Goal: Information Seeking & Learning: Understand process/instructions

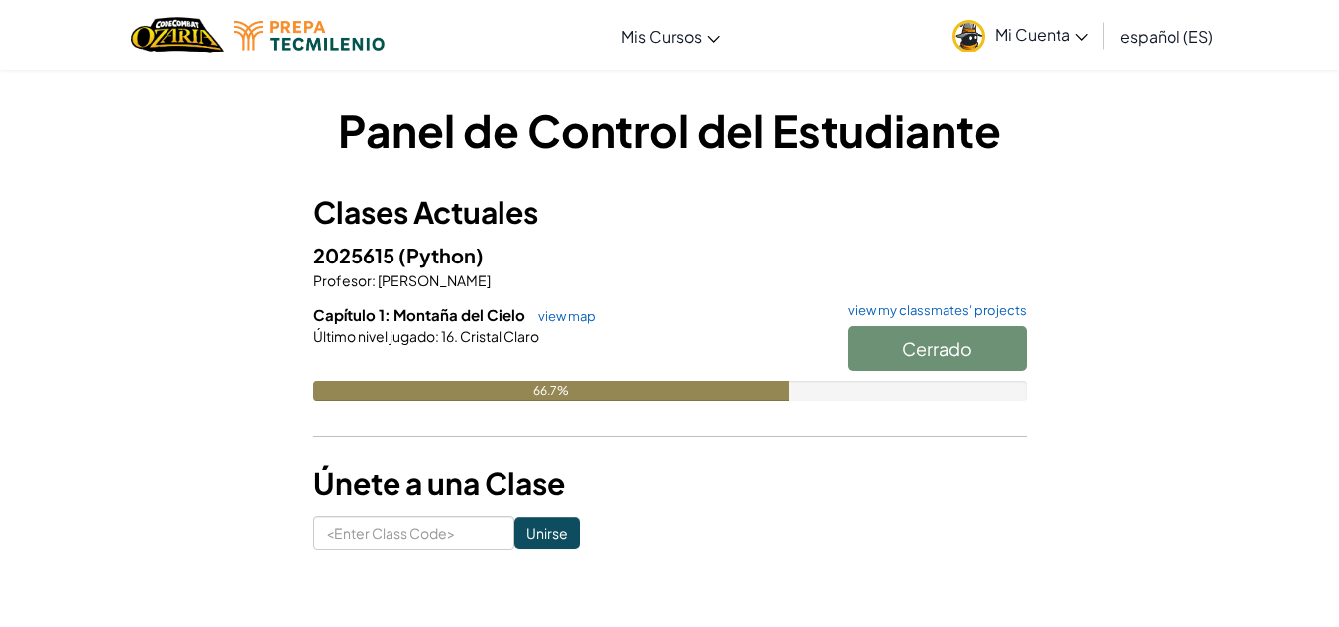
click at [866, 343] on div "Cerrado" at bounding box center [928, 354] width 198 height 56
click at [908, 352] on div "Cerrado" at bounding box center [928, 354] width 198 height 56
click at [557, 317] on link "view map" at bounding box center [561, 316] width 67 height 16
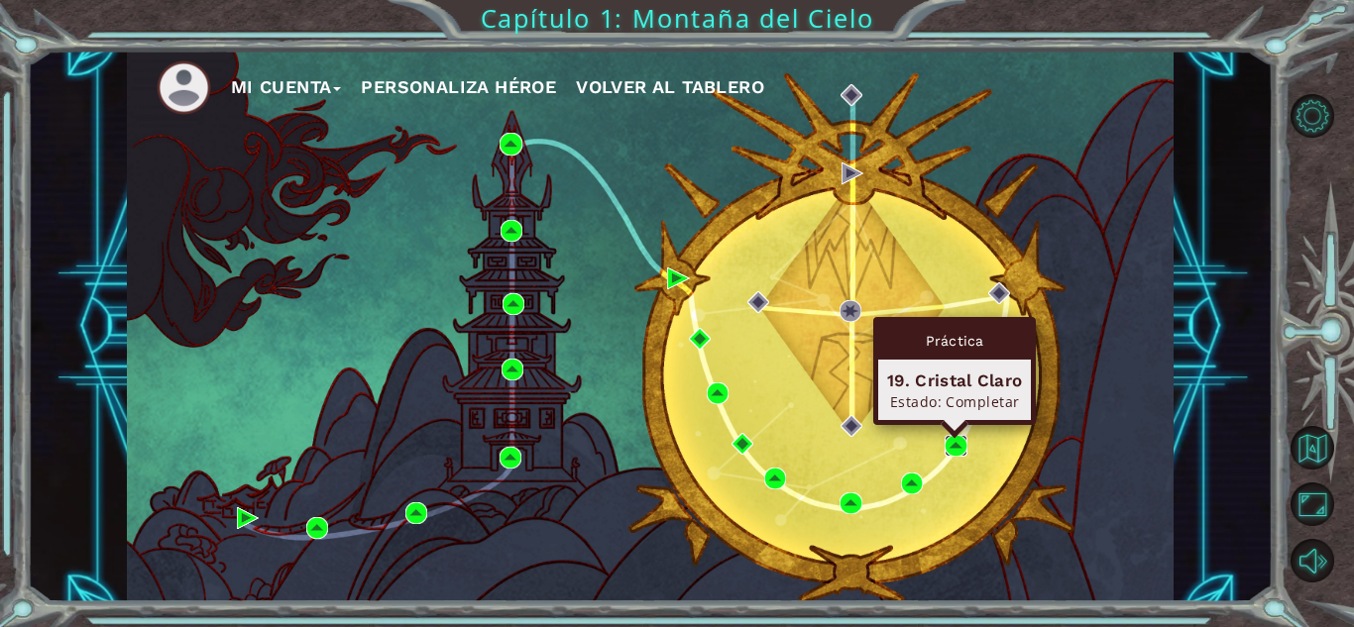
click at [959, 445] on img at bounding box center [956, 446] width 22 height 22
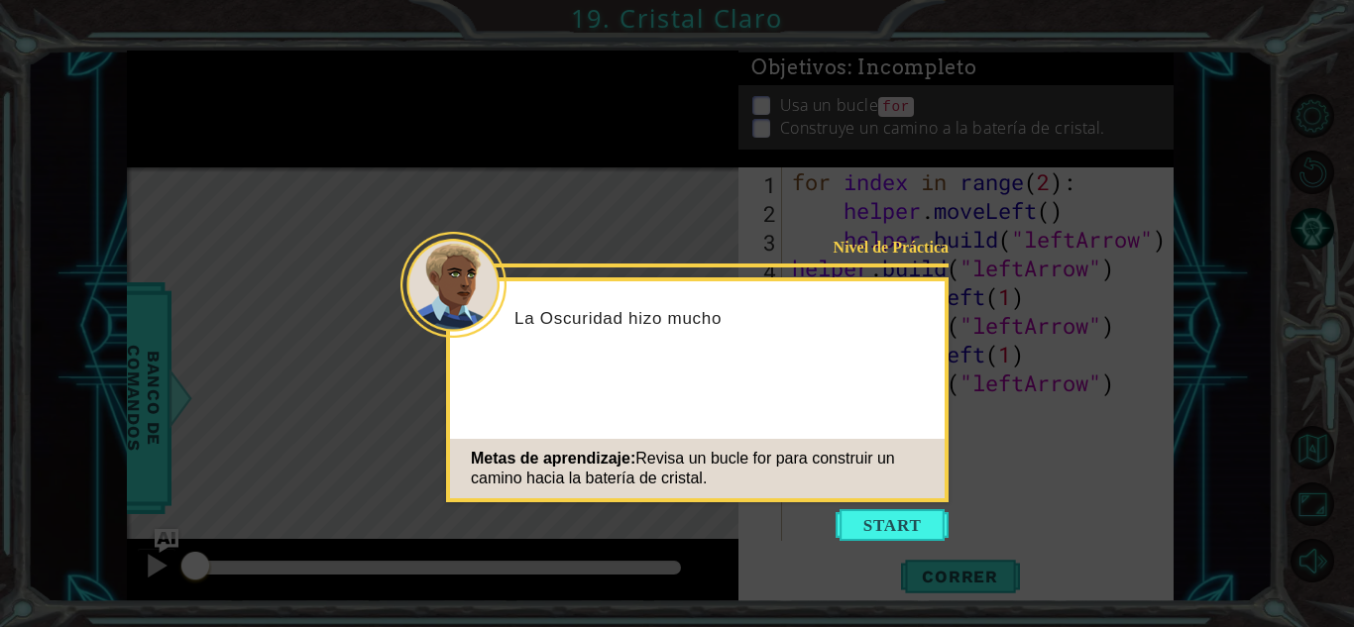
click at [952, 532] on icon at bounding box center [677, 313] width 1354 height 627
click at [928, 543] on icon at bounding box center [677, 313] width 1354 height 627
click at [906, 518] on button "Start" at bounding box center [892, 525] width 113 height 32
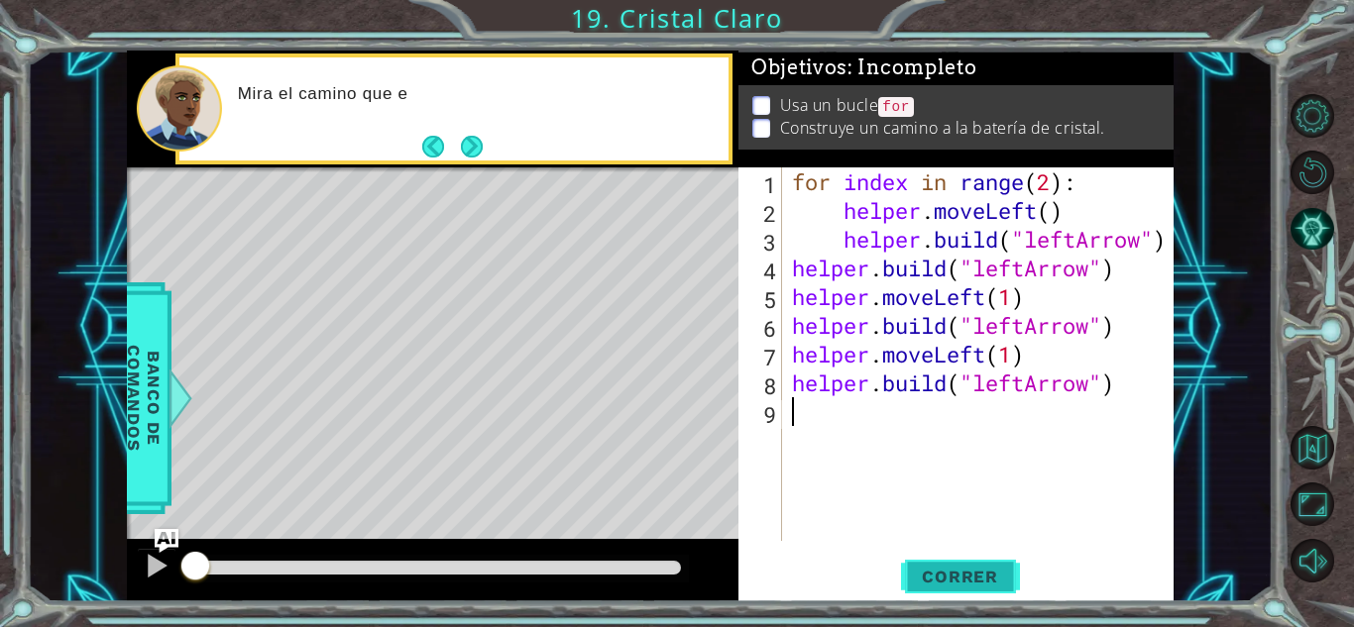
click at [967, 579] on span "Correr" at bounding box center [960, 577] width 116 height 20
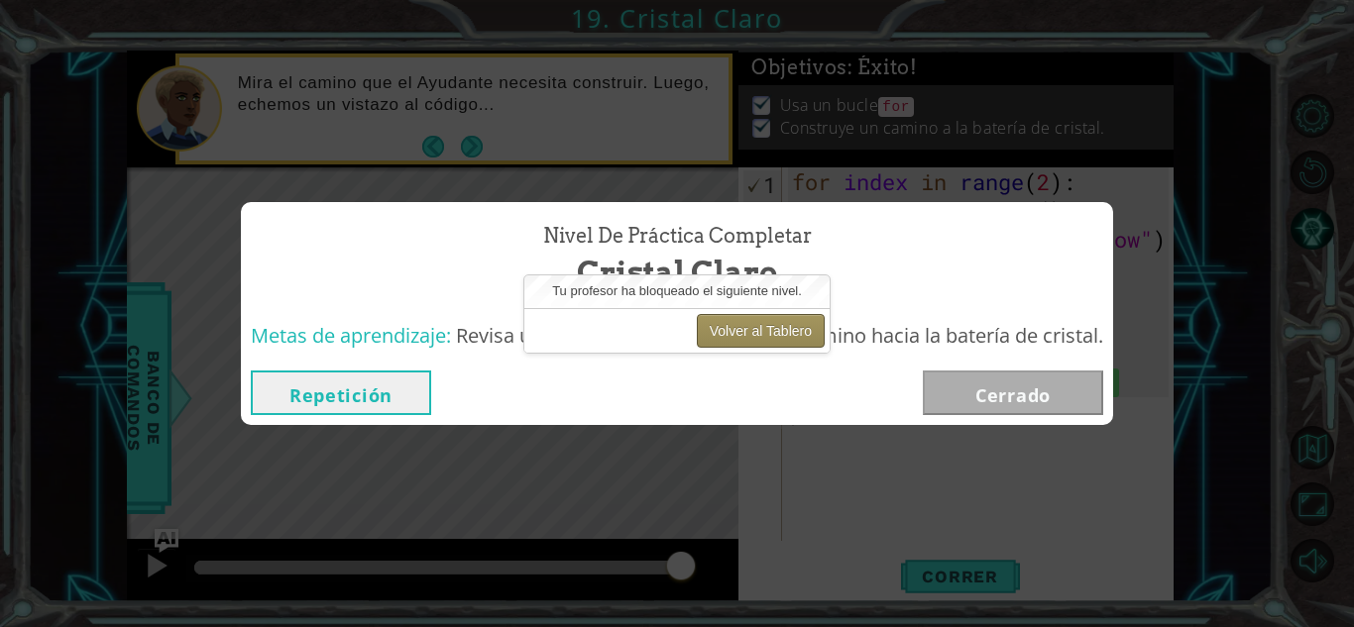
click at [793, 332] on button "Volver al Tablero" at bounding box center [761, 331] width 128 height 34
click at [739, 333] on button "Volver al Tablero" at bounding box center [761, 331] width 128 height 34
drag, startPoint x: 742, startPoint y: 314, endPoint x: 753, endPoint y: 310, distance: 11.6
click at [752, 311] on div "Volver al Tablero" at bounding box center [676, 330] width 305 height 45
click at [753, 310] on div "Volver al Tablero" at bounding box center [676, 330] width 305 height 45
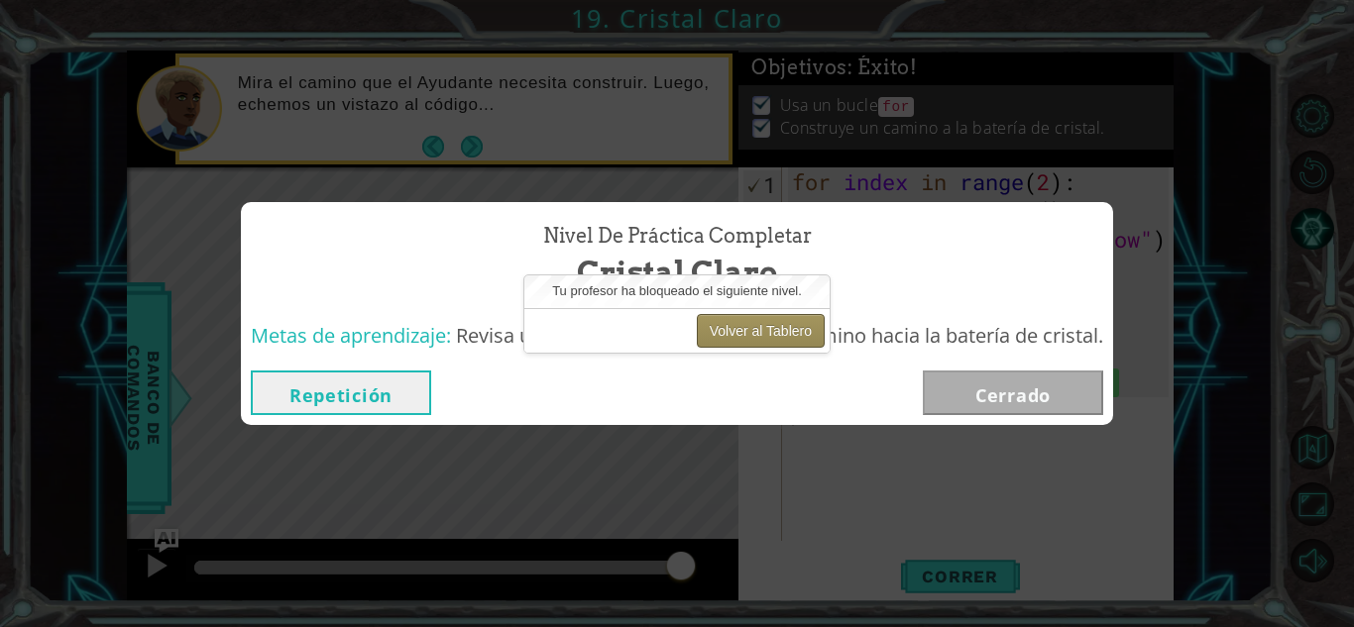
click at [751, 317] on button "Volver al Tablero" at bounding box center [761, 331] width 128 height 34
click at [750, 317] on button "Volver al Tablero" at bounding box center [761, 331] width 128 height 34
click at [750, 318] on button "Volver al Tablero" at bounding box center [761, 331] width 128 height 34
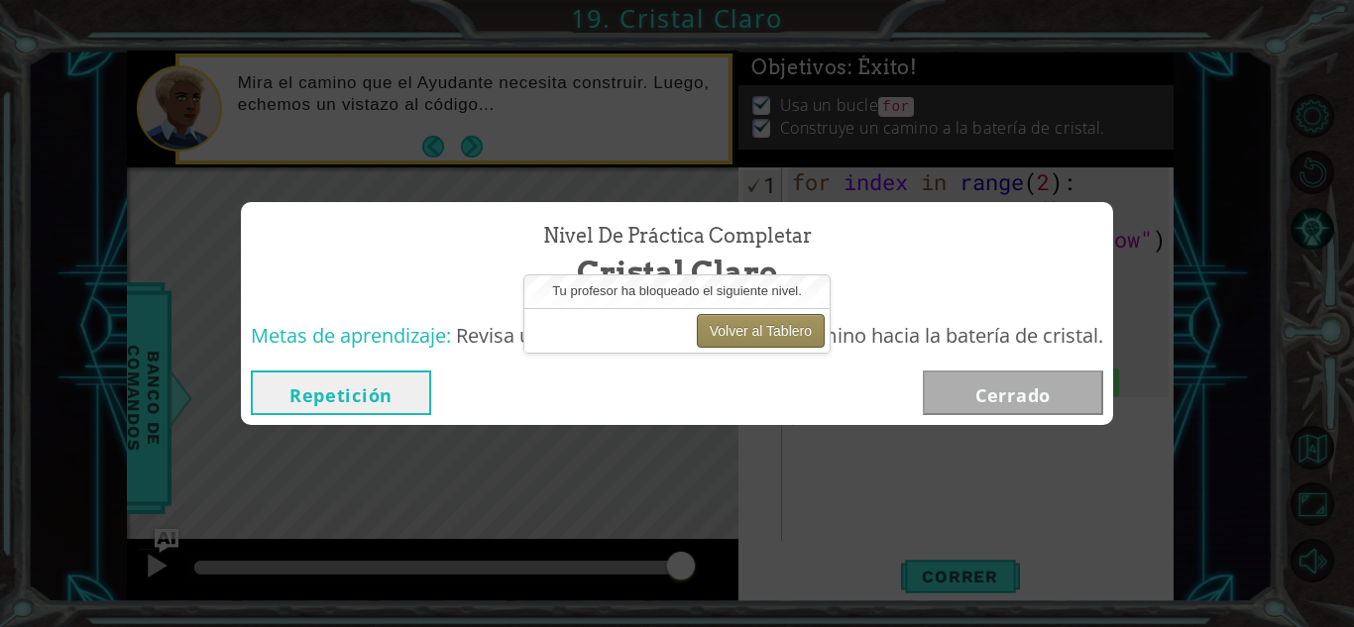
click at [750, 319] on button "Volver al Tablero" at bounding box center [761, 331] width 128 height 34
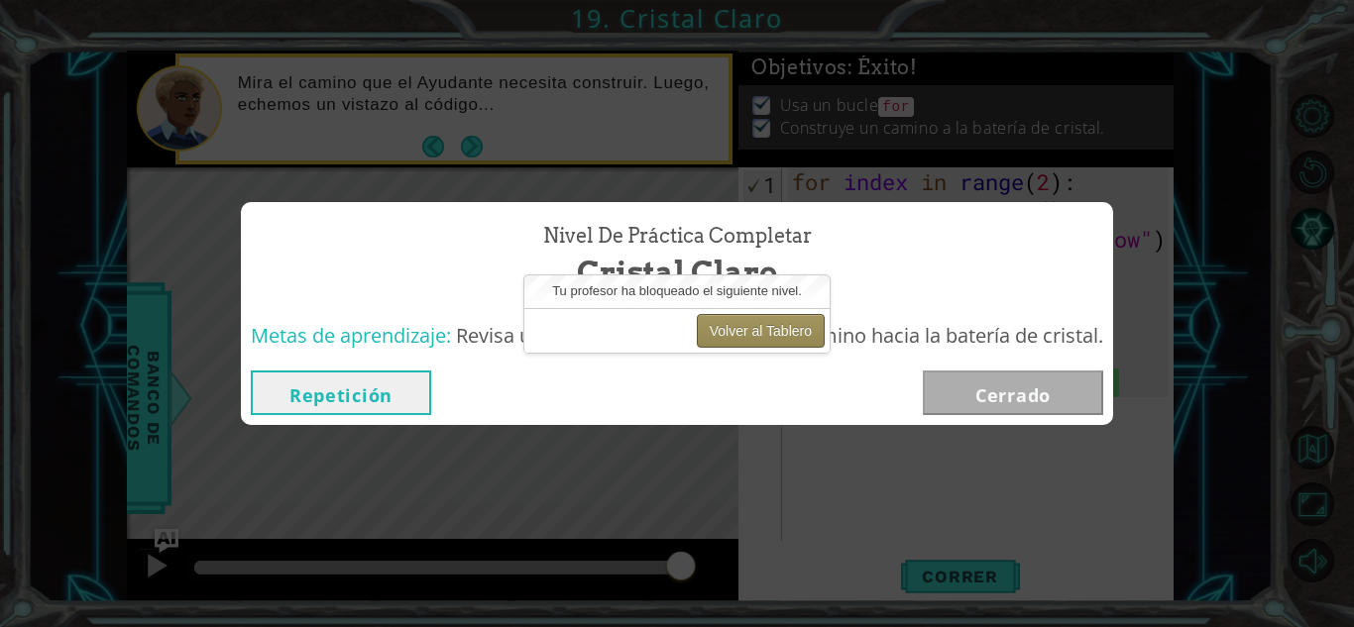
click at [750, 319] on button "Volver al Tablero" at bounding box center [761, 331] width 128 height 34
click at [324, 404] on button "Repetición" at bounding box center [341, 393] width 180 height 45
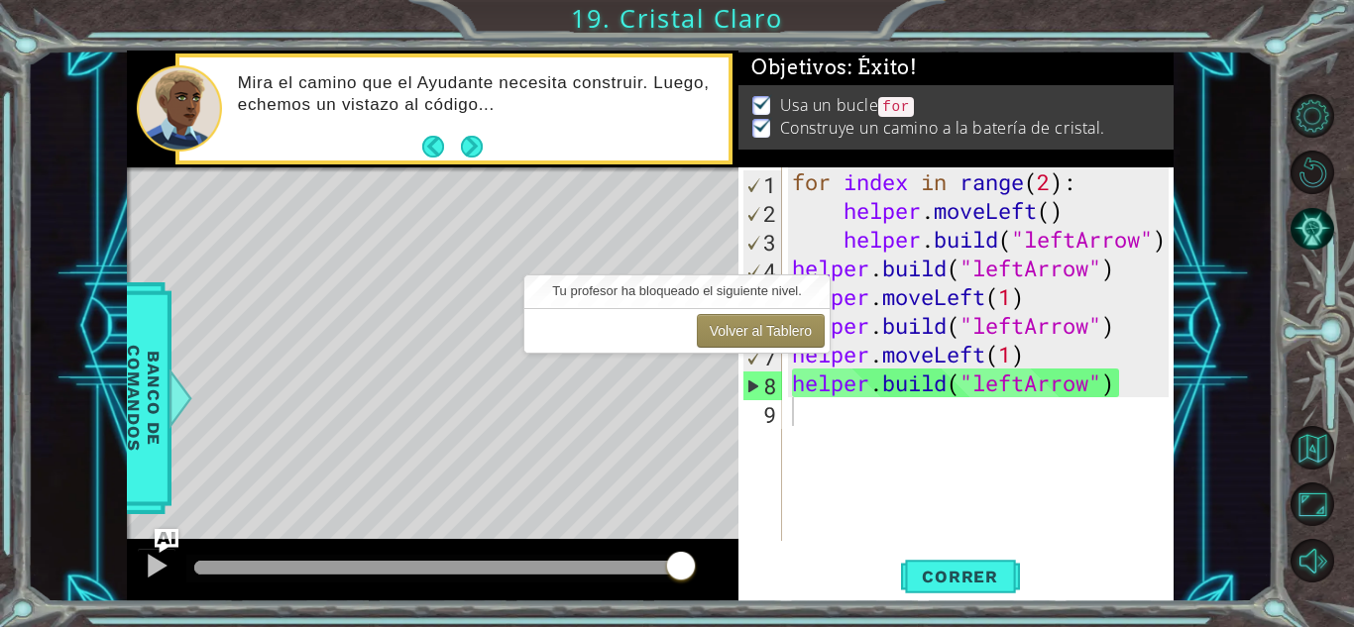
click at [352, 395] on body "1 ההההההההההההההההההההההההההההההההההההההההההההההההההההההההההההההההההההההההההההה…" at bounding box center [677, 313] width 1354 height 627
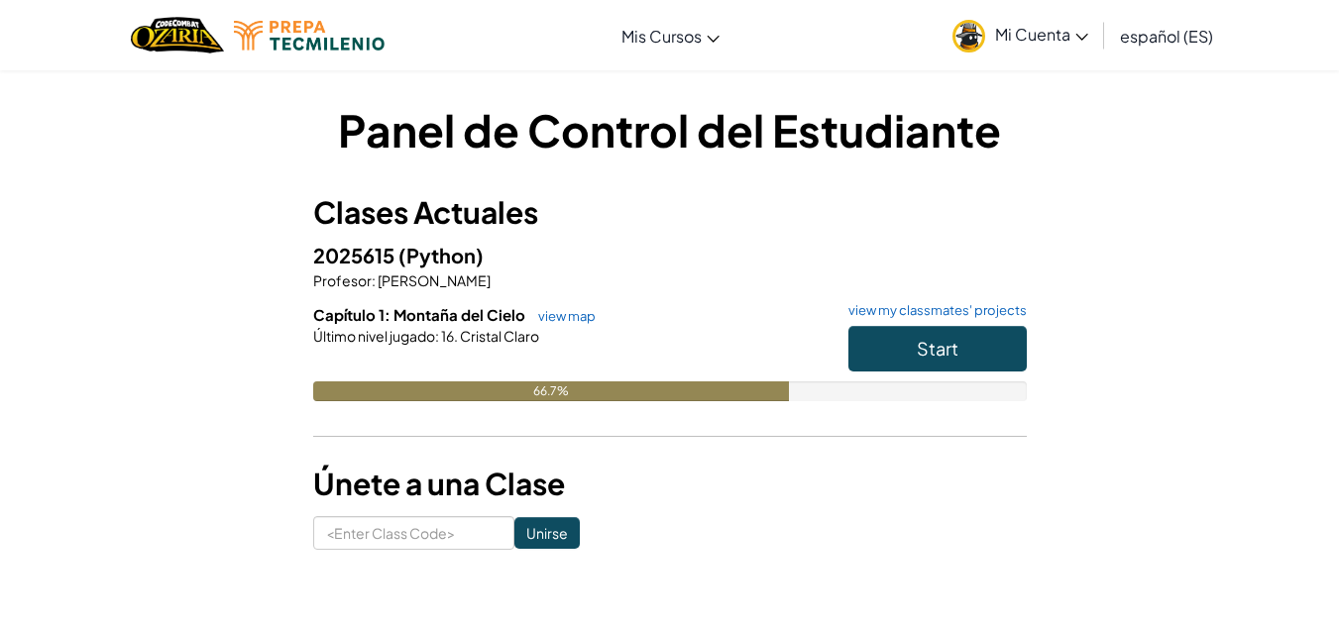
click at [831, 341] on div "Start" at bounding box center [928, 354] width 198 height 56
click at [879, 352] on button "Start" at bounding box center [937, 349] width 178 height 46
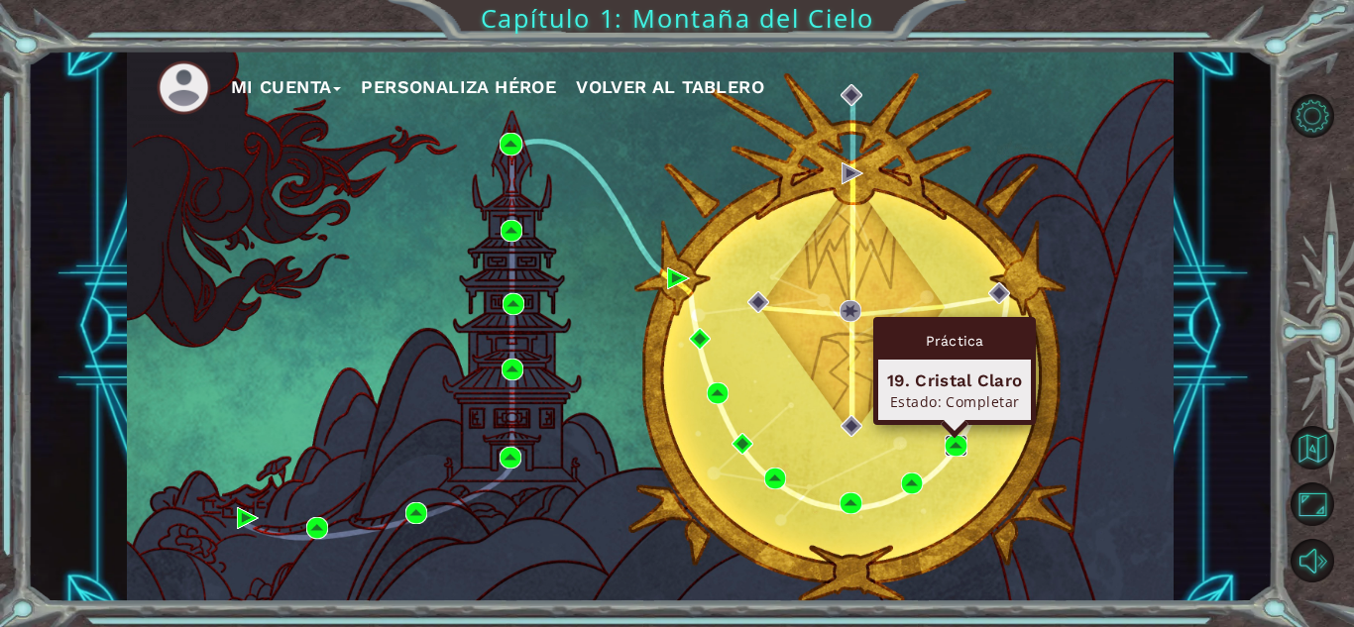
click at [945, 452] on img at bounding box center [956, 446] width 22 height 22
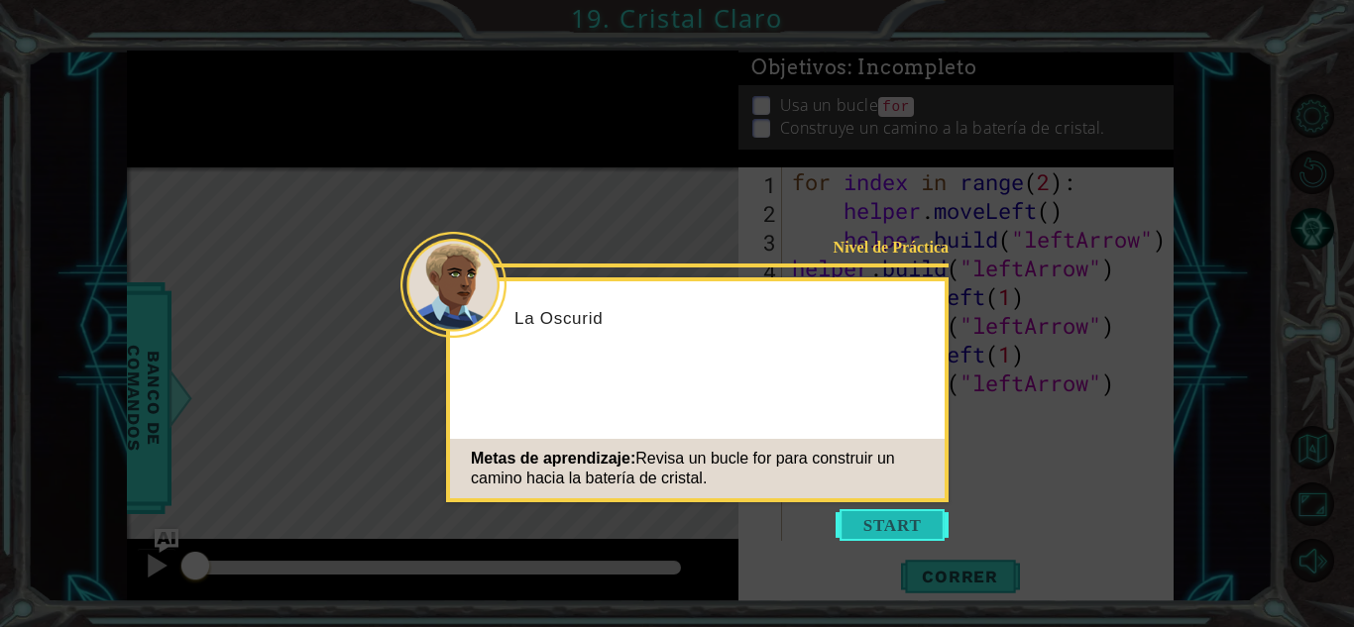
click at [847, 532] on button "Start" at bounding box center [892, 525] width 113 height 32
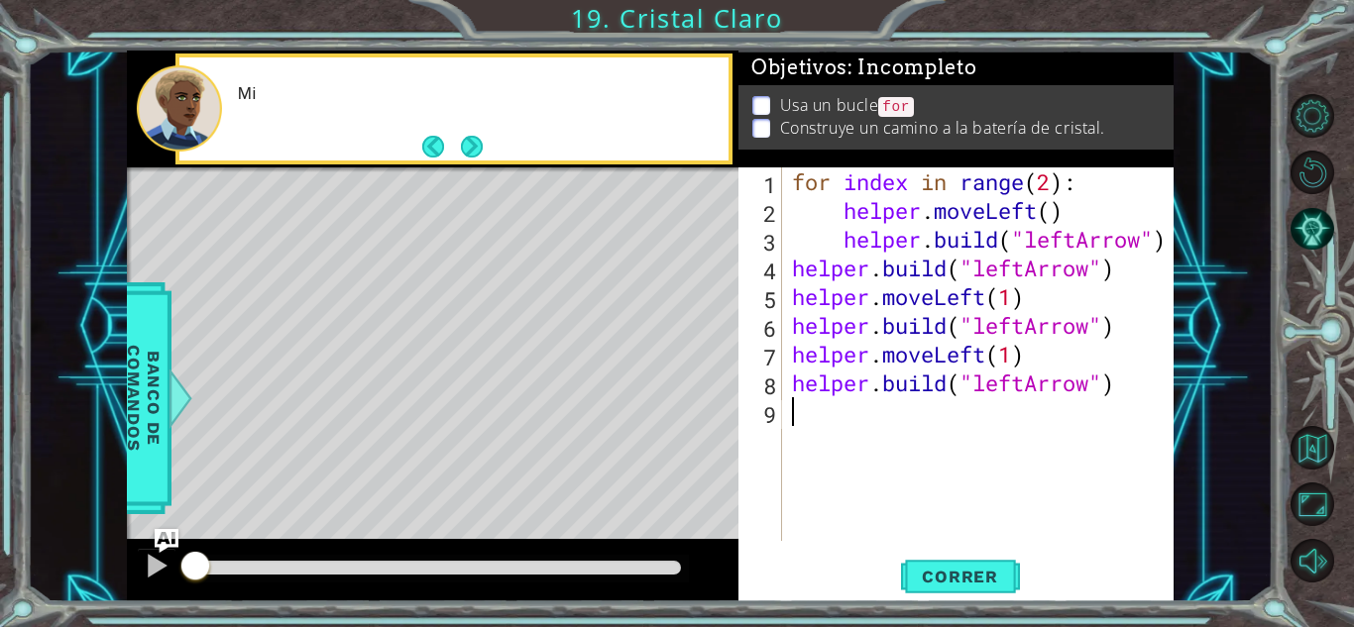
click at [888, 526] on div "for index in range ( 2 ) : helper . moveLeft ( ) helper . build ( "leftArrow" )…" at bounding box center [983, 383] width 391 height 431
click at [956, 567] on span "Correr" at bounding box center [960, 577] width 116 height 20
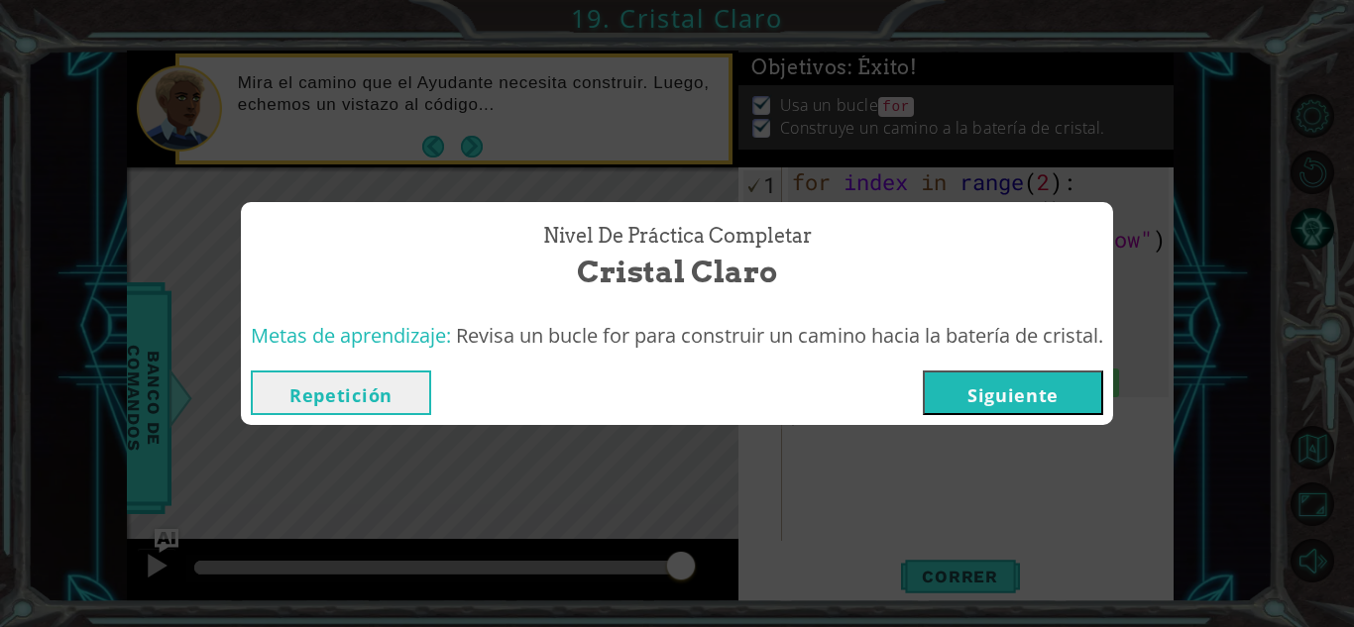
click at [982, 390] on button "Siguiente" at bounding box center [1013, 393] width 180 height 45
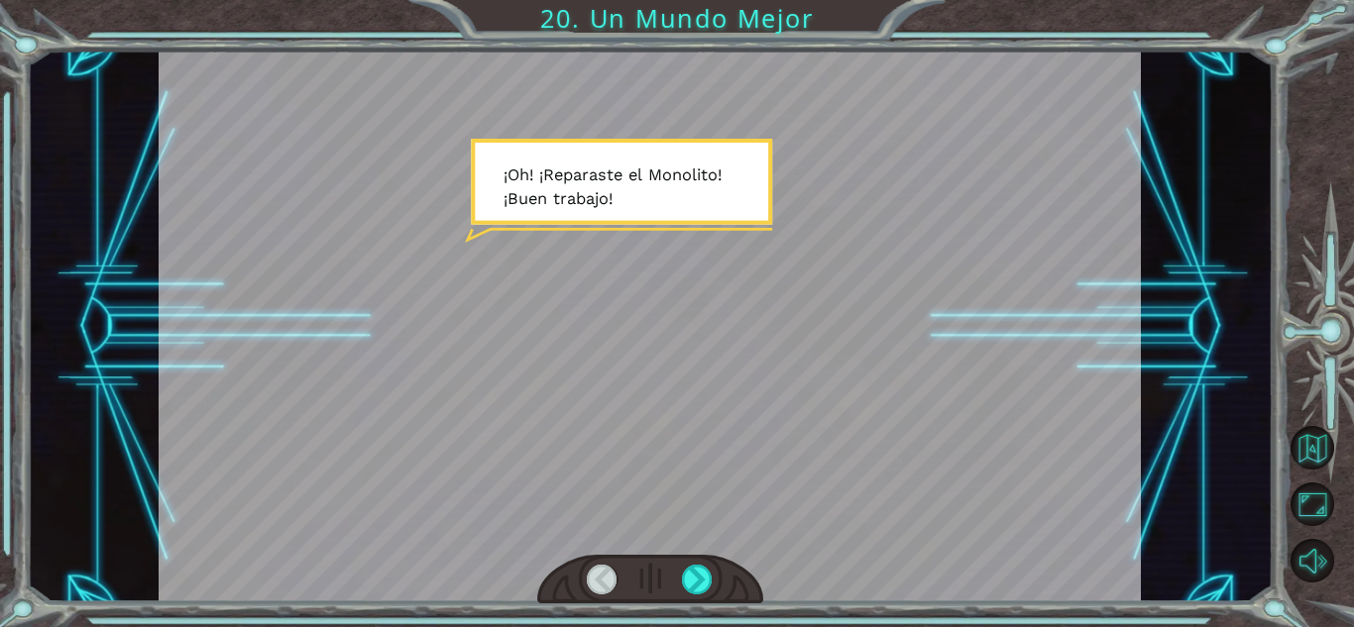
drag, startPoint x: 607, startPoint y: 318, endPoint x: 650, endPoint y: 320, distance: 43.7
click at [619, 316] on div at bounding box center [650, 327] width 982 height 552
click at [663, 347] on div at bounding box center [650, 327] width 982 height 552
click at [696, 577] on div at bounding box center [697, 580] width 31 height 30
click at [700, 565] on div at bounding box center [697, 580] width 31 height 30
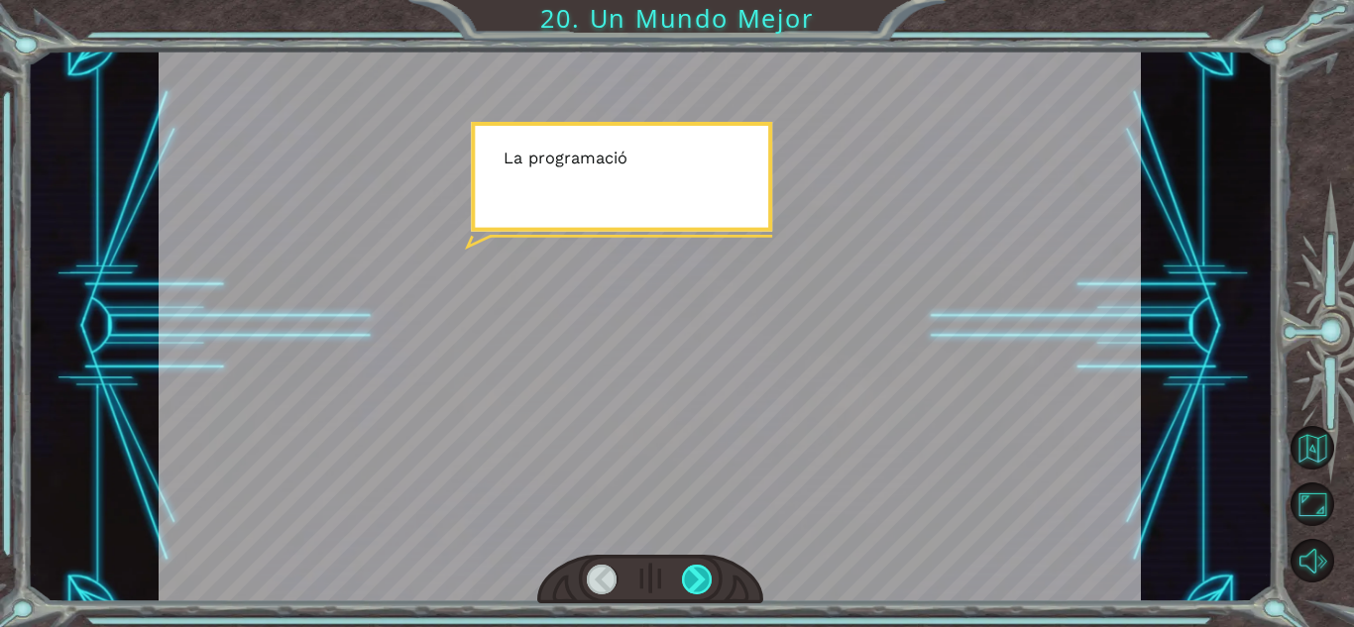
click at [700, 565] on div at bounding box center [697, 580] width 31 height 30
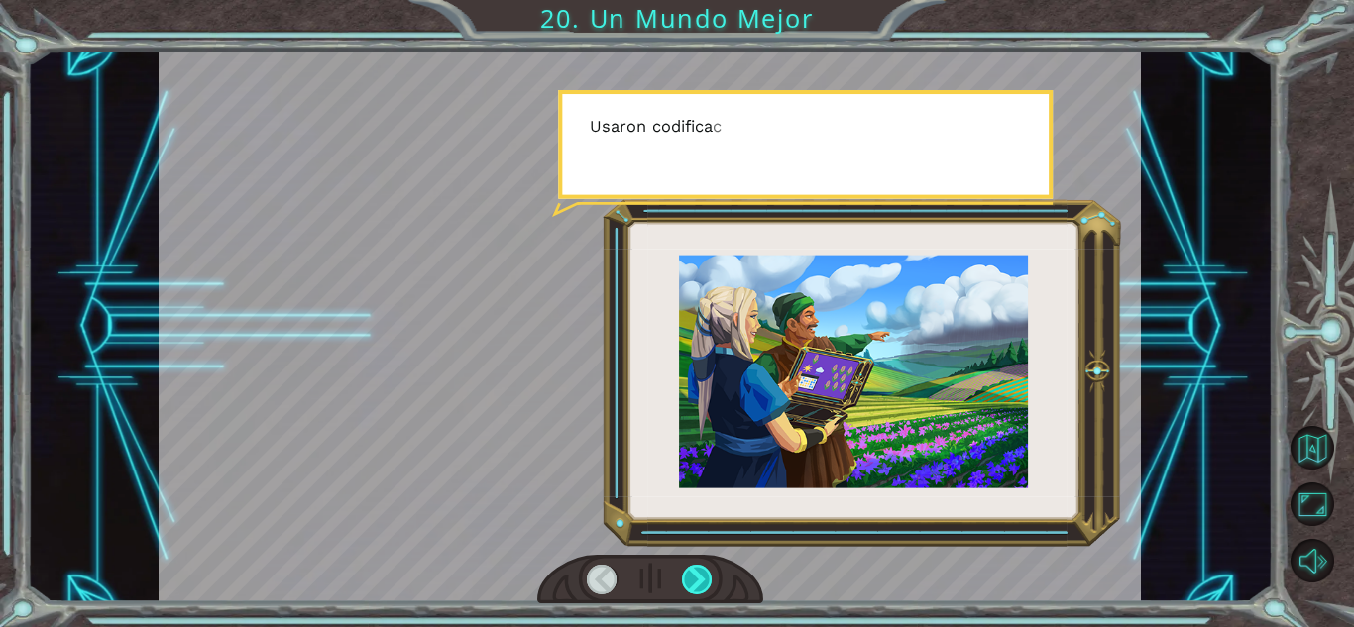
click at [699, 565] on div at bounding box center [697, 580] width 31 height 30
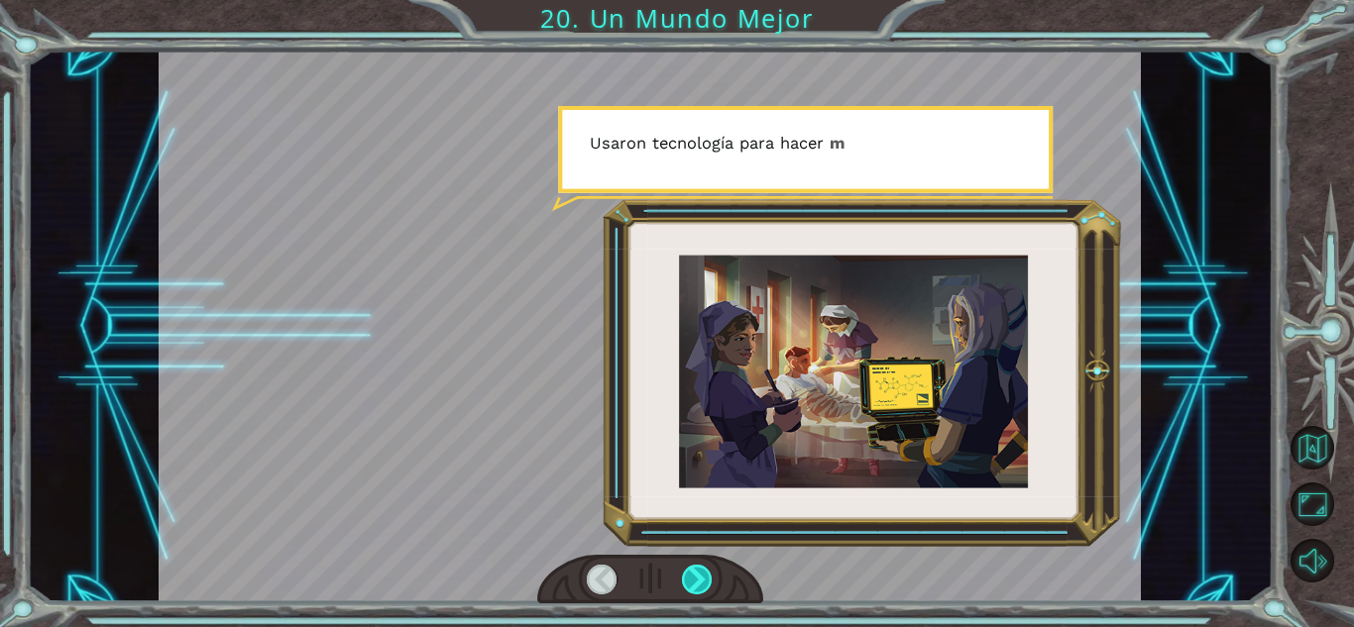
click at [706, 579] on div at bounding box center [697, 580] width 31 height 30
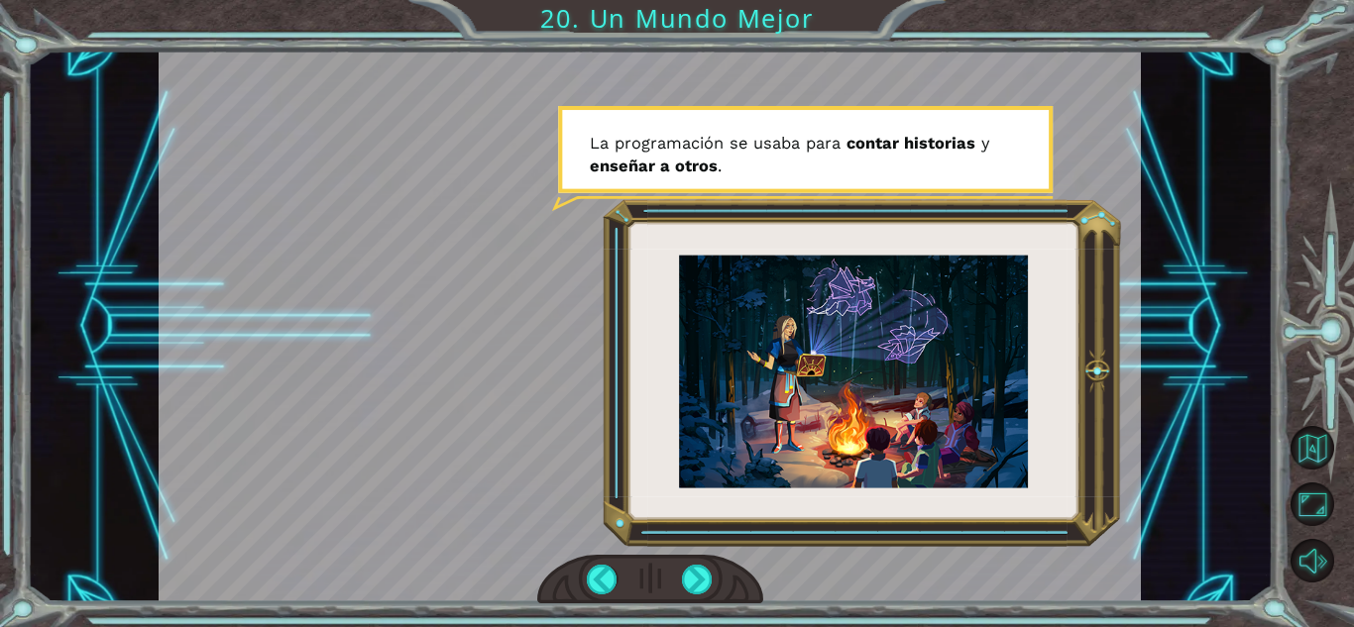
drag, startPoint x: 807, startPoint y: 190, endPoint x: 801, endPoint y: 199, distance: 10.7
click at [801, 199] on div at bounding box center [650, 327] width 982 height 552
click at [688, 579] on div at bounding box center [697, 580] width 31 height 30
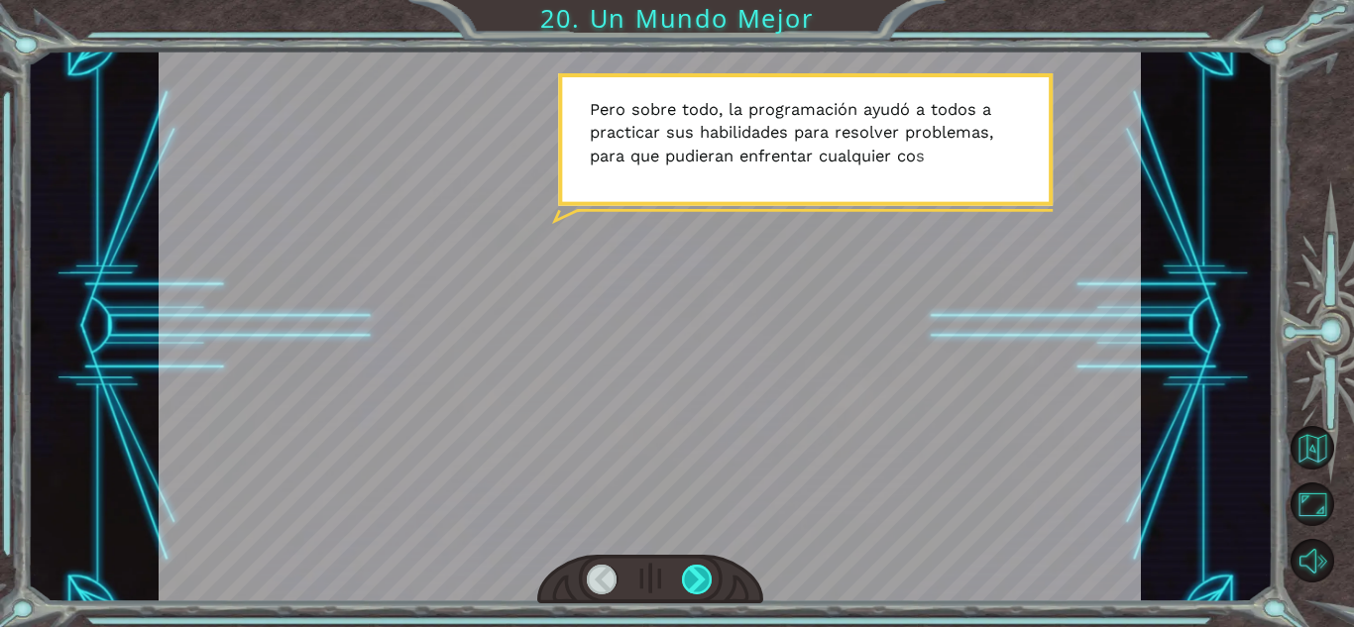
click at [695, 572] on div at bounding box center [697, 580] width 31 height 30
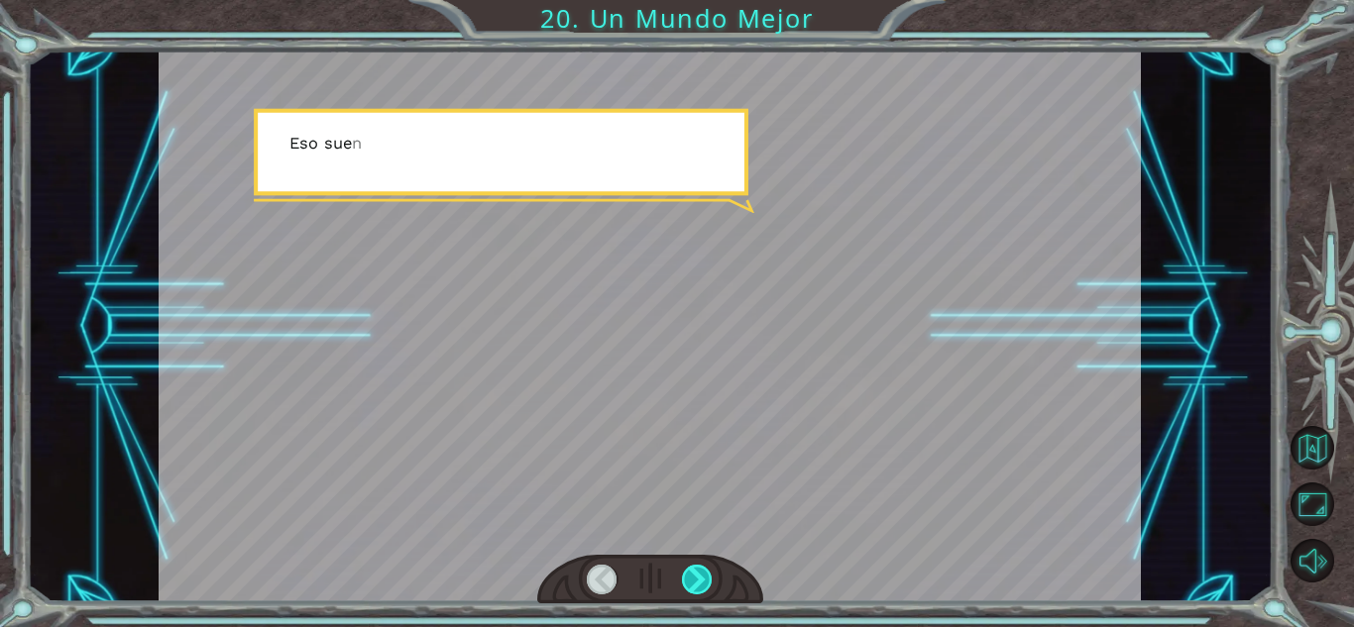
click at [689, 565] on div at bounding box center [697, 580] width 31 height 30
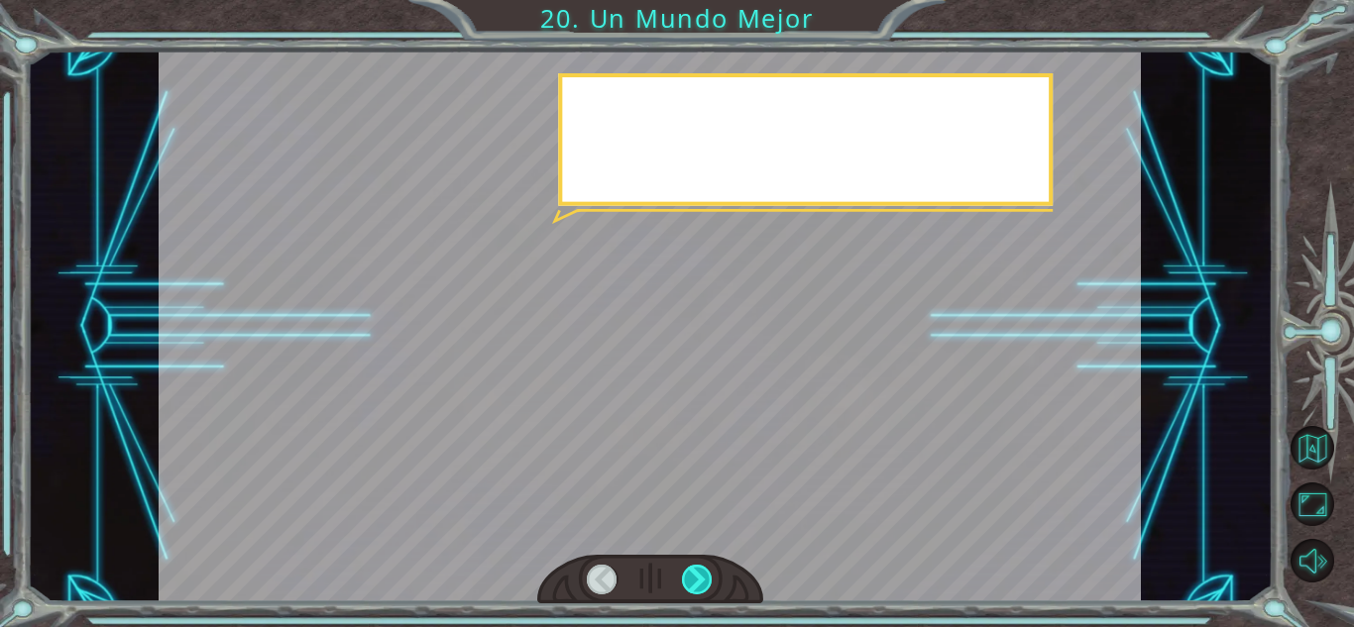
click at [699, 573] on div at bounding box center [697, 580] width 31 height 30
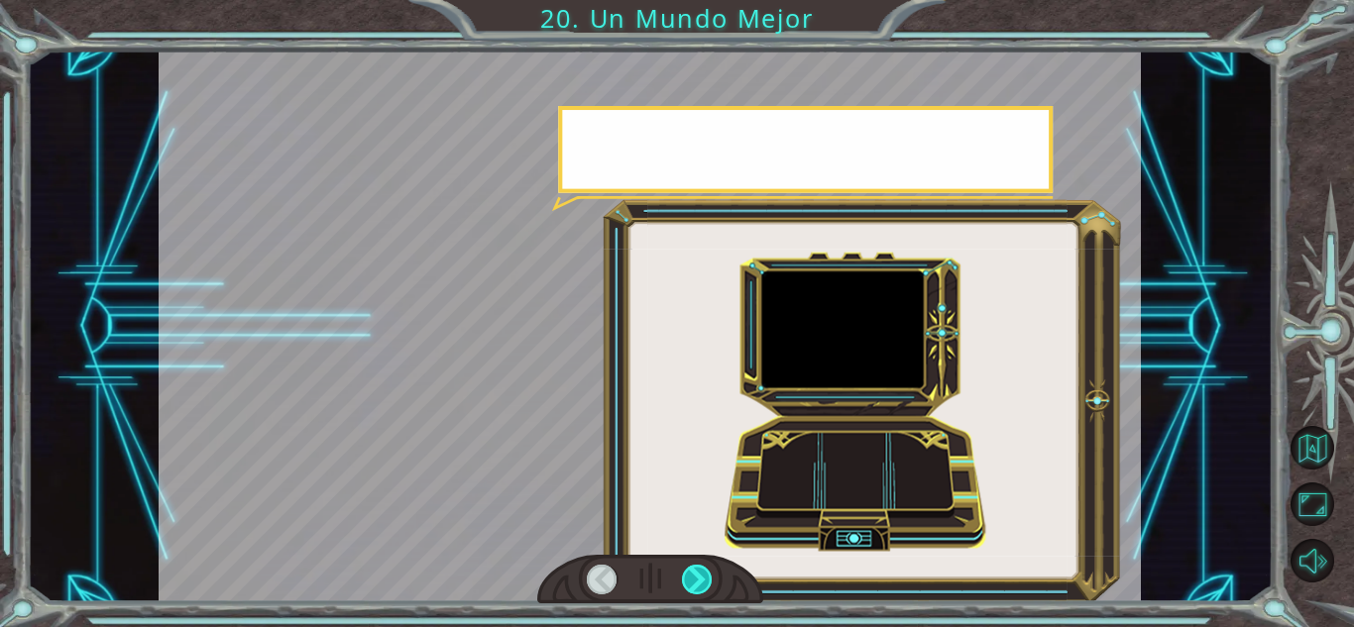
click at [707, 571] on div at bounding box center [697, 580] width 31 height 30
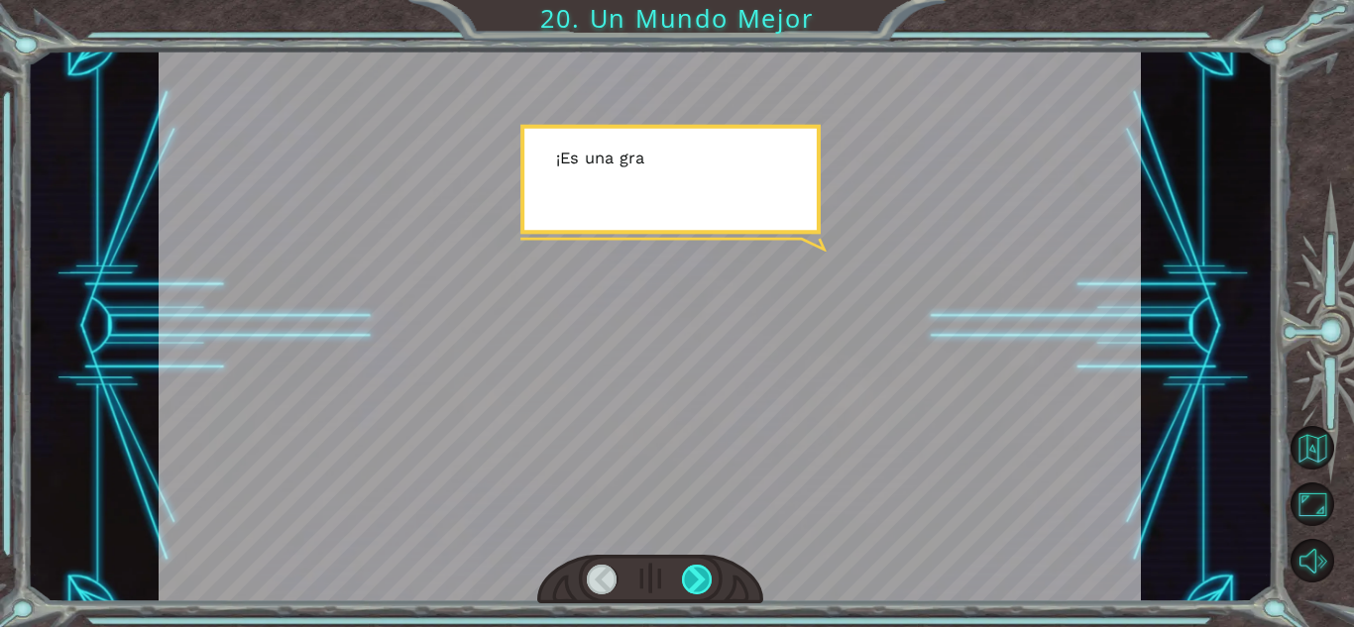
click at [707, 571] on div at bounding box center [697, 580] width 31 height 30
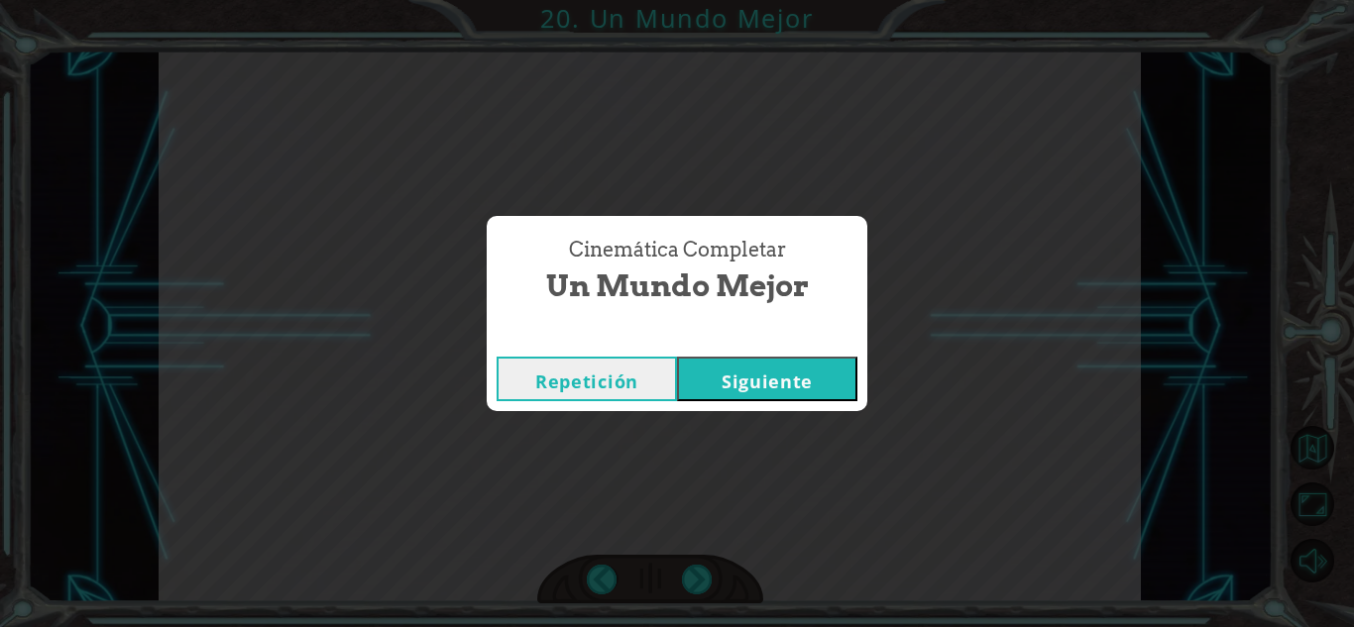
click at [741, 374] on button "Siguiente" at bounding box center [767, 379] width 180 height 45
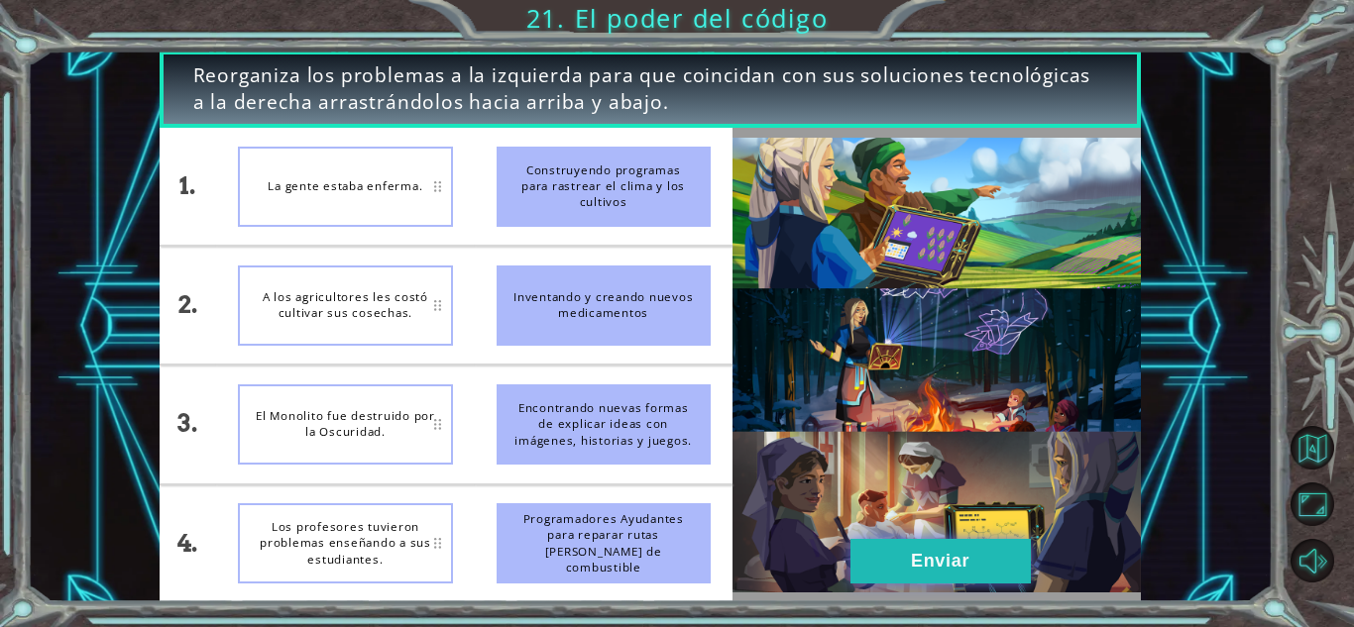
click at [901, 554] on button "Enviar" at bounding box center [940, 561] width 180 height 45
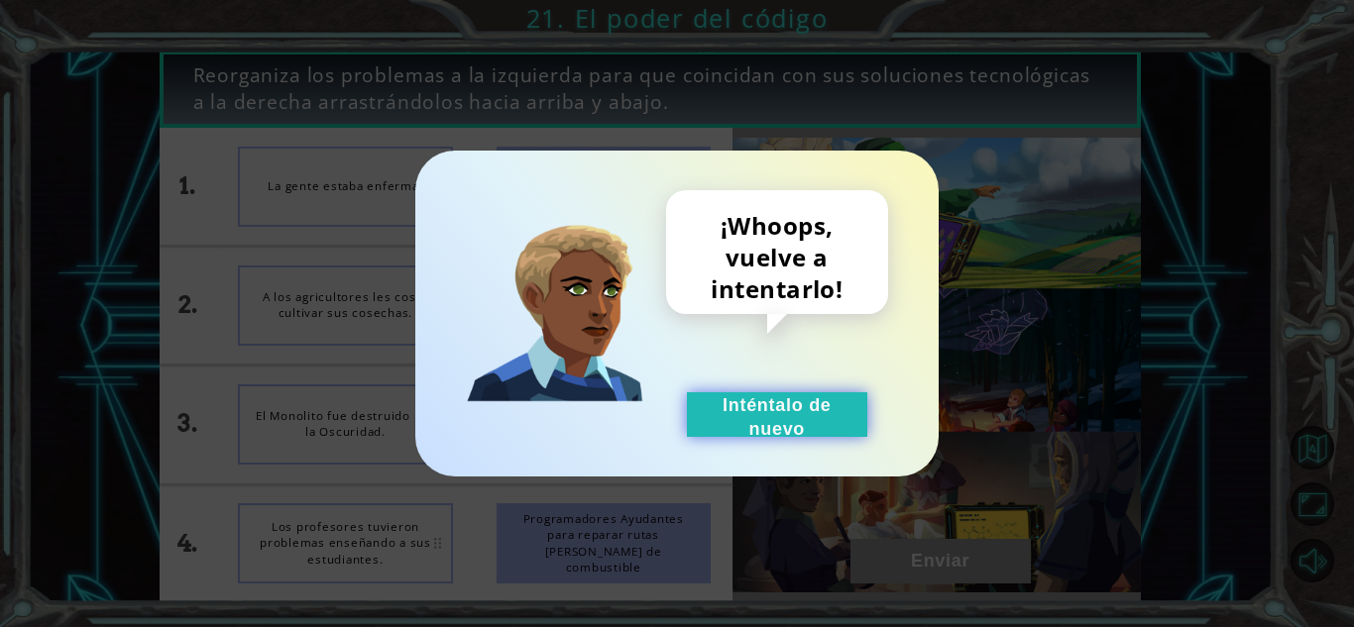
click at [797, 413] on button "Inténtalo de nuevo" at bounding box center [777, 415] width 180 height 45
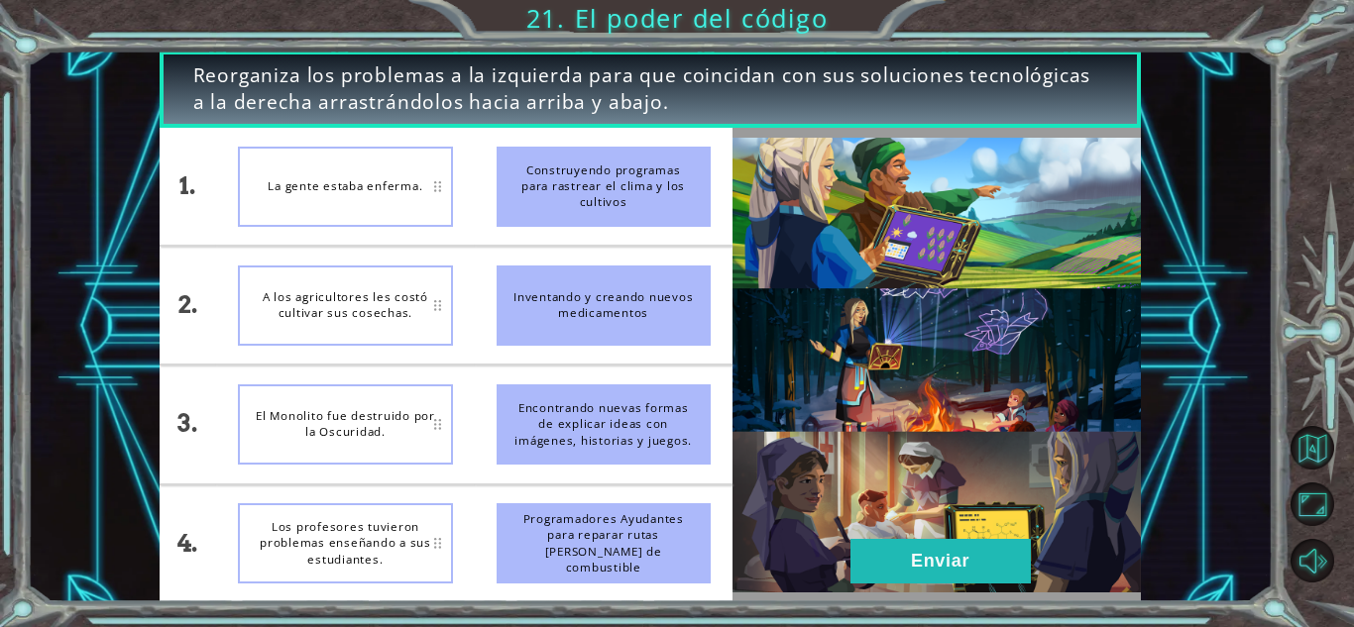
drag, startPoint x: 580, startPoint y: 325, endPoint x: 576, endPoint y: 373, distance: 47.7
click at [576, 373] on ul "Construyendo programas para rastrear el clima y los cultivos Inventando y crean…" at bounding box center [604, 365] width 258 height 475
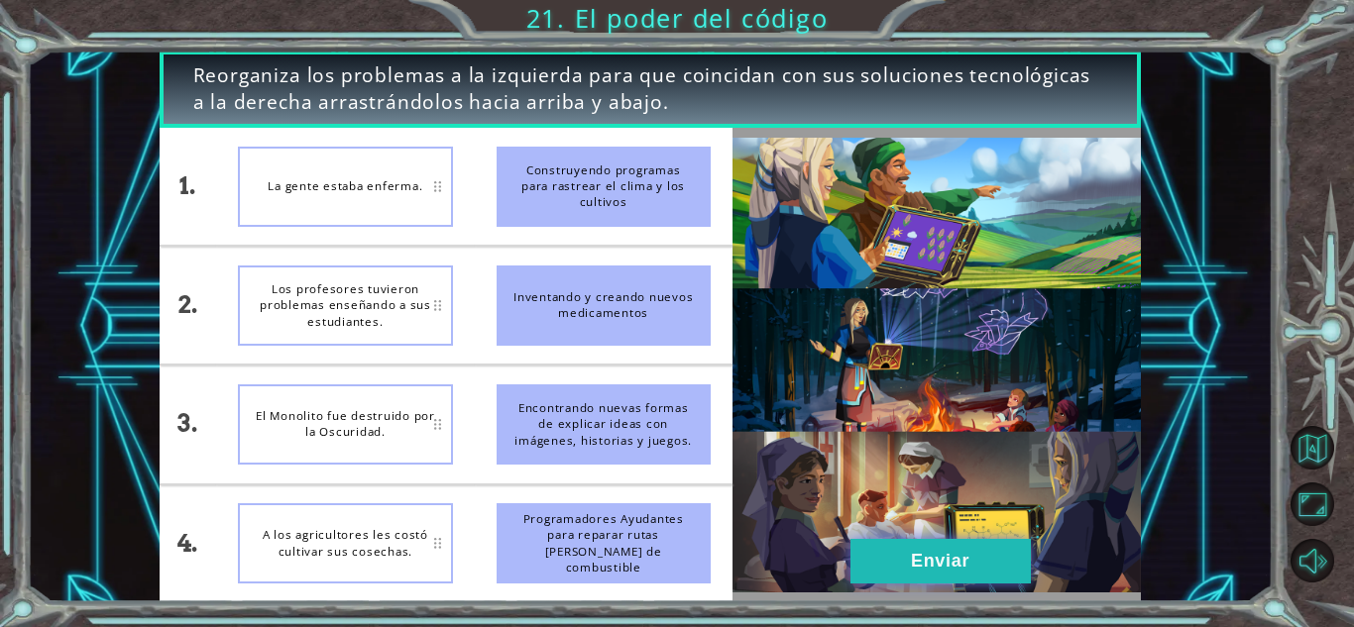
click at [920, 542] on button "Enviar" at bounding box center [940, 561] width 180 height 45
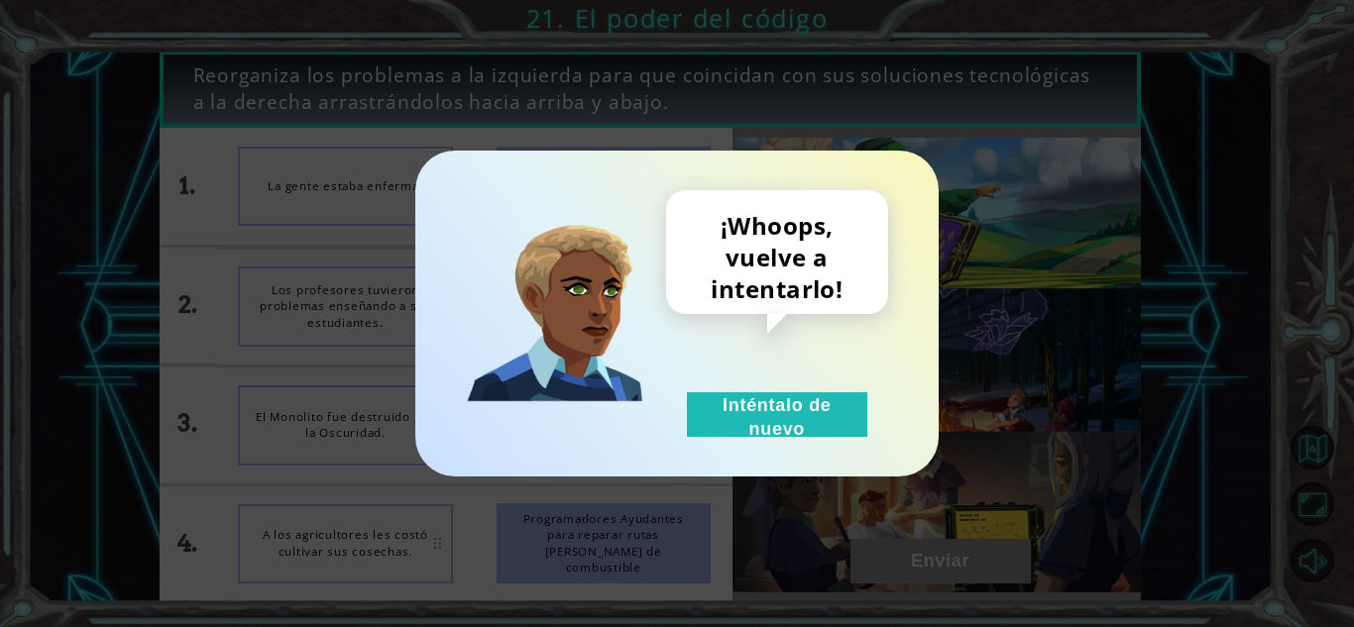
click at [835, 440] on div "¡Whoops, vuelve a intentarlo! Inténtalo de nuevo" at bounding box center [676, 314] width 523 height 326
click at [858, 435] on button "Inténtalo de nuevo" at bounding box center [777, 415] width 180 height 45
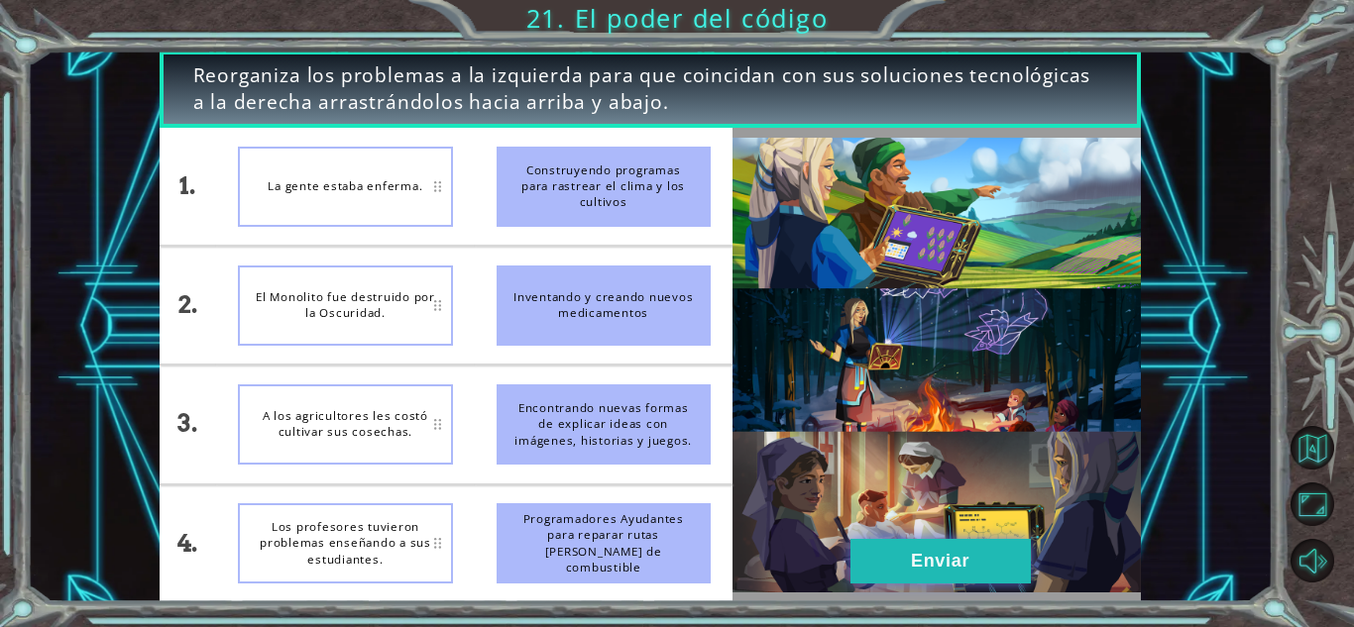
click at [899, 562] on button "Enviar" at bounding box center [940, 561] width 180 height 45
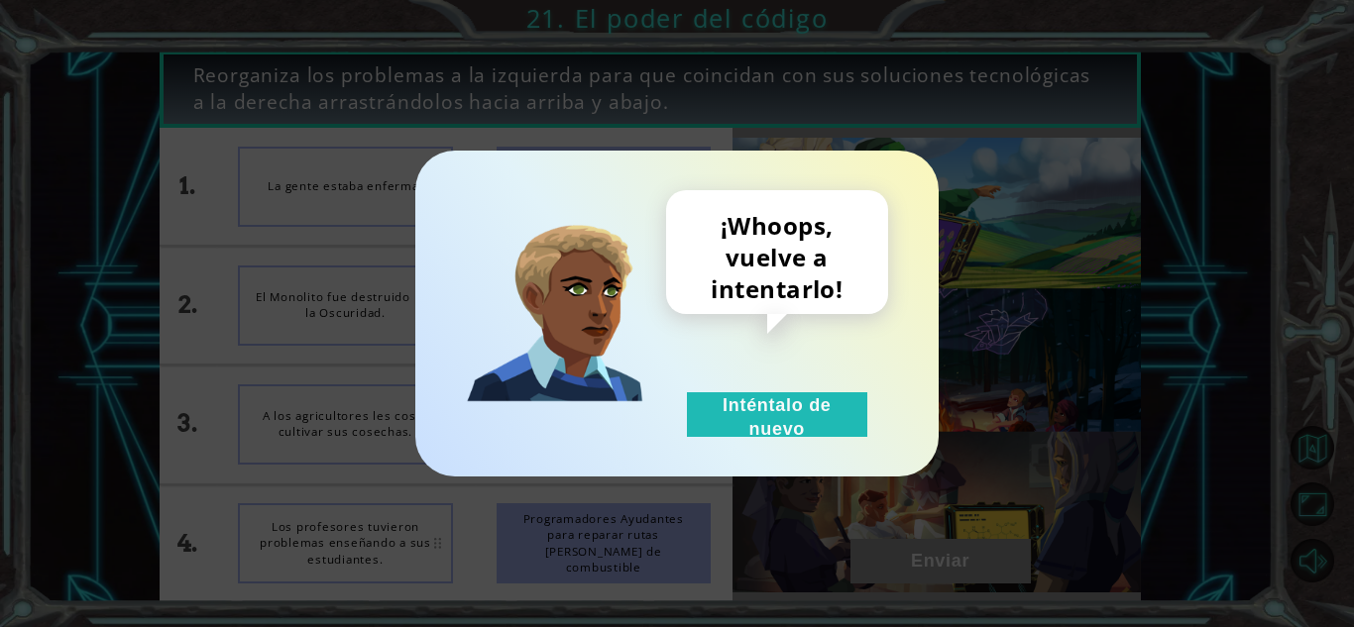
click at [786, 447] on div "¡Whoops, vuelve a intentarlo! Inténtalo de nuevo" at bounding box center [676, 314] width 523 height 326
click at [722, 387] on div "¡Whoops, vuelve a intentarlo! Inténtalo de nuevo" at bounding box center [777, 313] width 222 height 247
click at [732, 408] on button "Inténtalo de nuevo" at bounding box center [777, 415] width 180 height 45
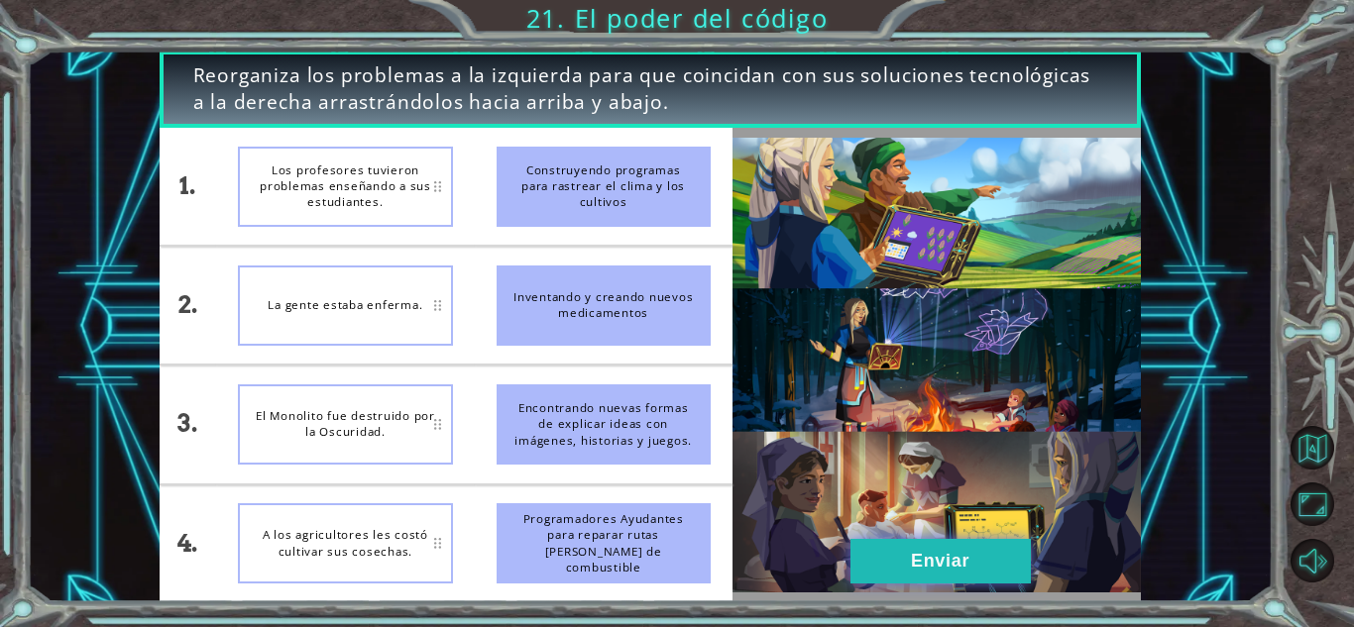
click at [880, 569] on button "Enviar" at bounding box center [940, 561] width 180 height 45
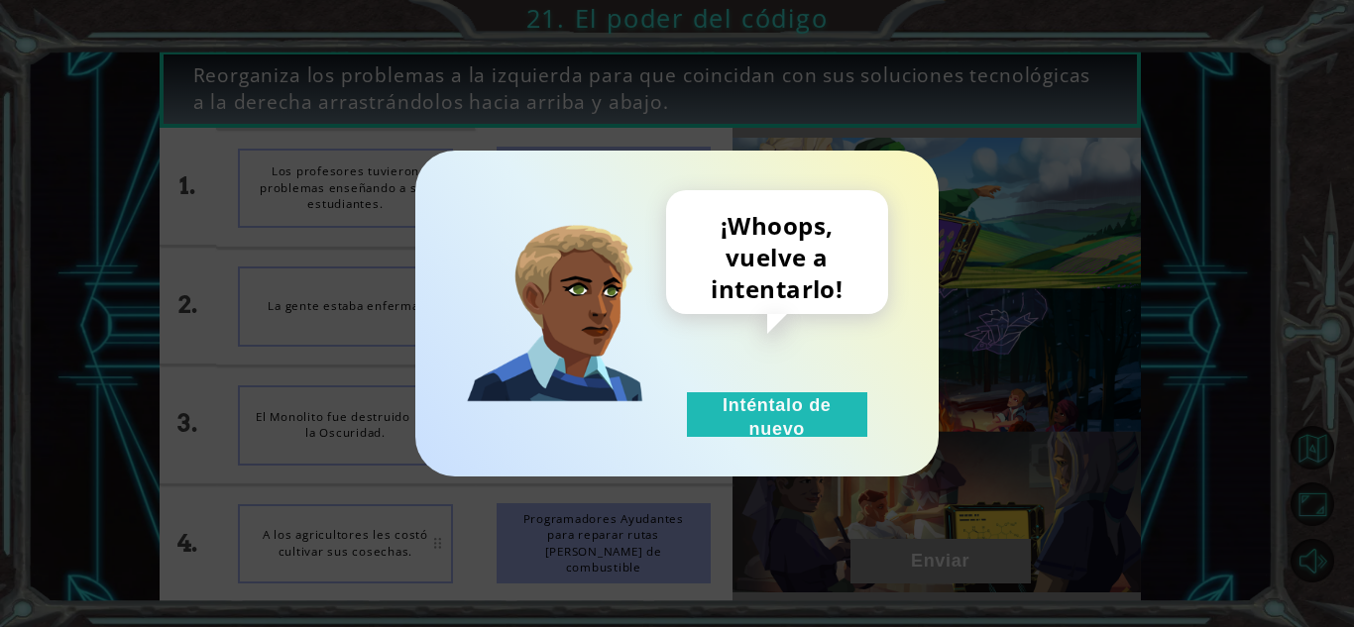
click at [798, 350] on div "¡Whoops, vuelve a intentarlo! Inténtalo de nuevo" at bounding box center [777, 313] width 222 height 247
click at [809, 422] on button "Inténtalo de nuevo" at bounding box center [777, 415] width 180 height 45
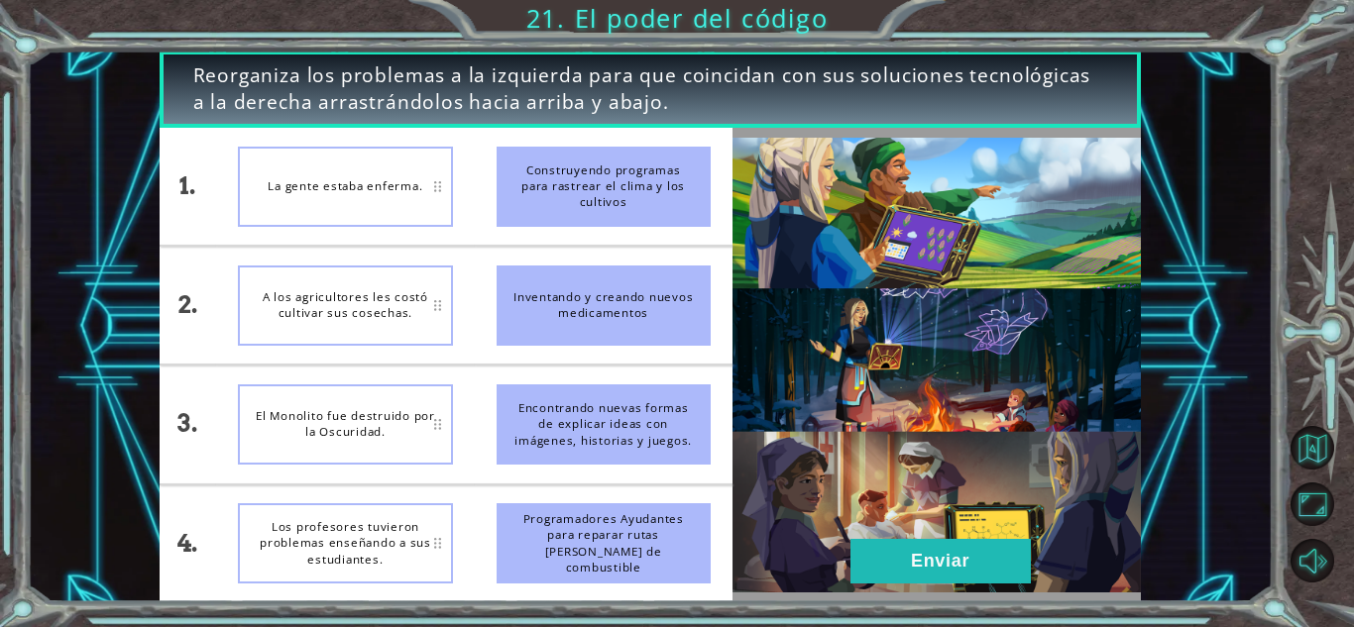
drag, startPoint x: 1199, startPoint y: 0, endPoint x: 697, endPoint y: 35, distance: 503.7
click at [699, 31] on div "Reorganiza los problemas a la izquierda para que coincidan con sus soluciones t…" at bounding box center [677, 313] width 1354 height 627
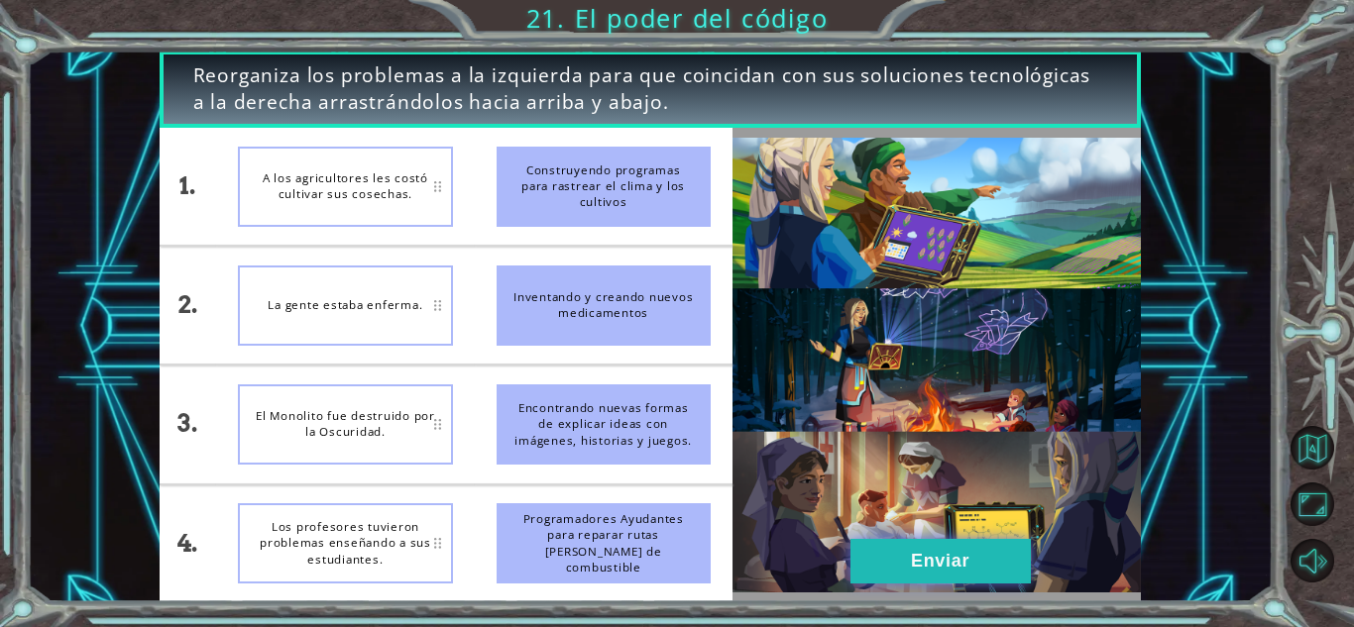
click at [917, 550] on button "Enviar" at bounding box center [940, 561] width 180 height 45
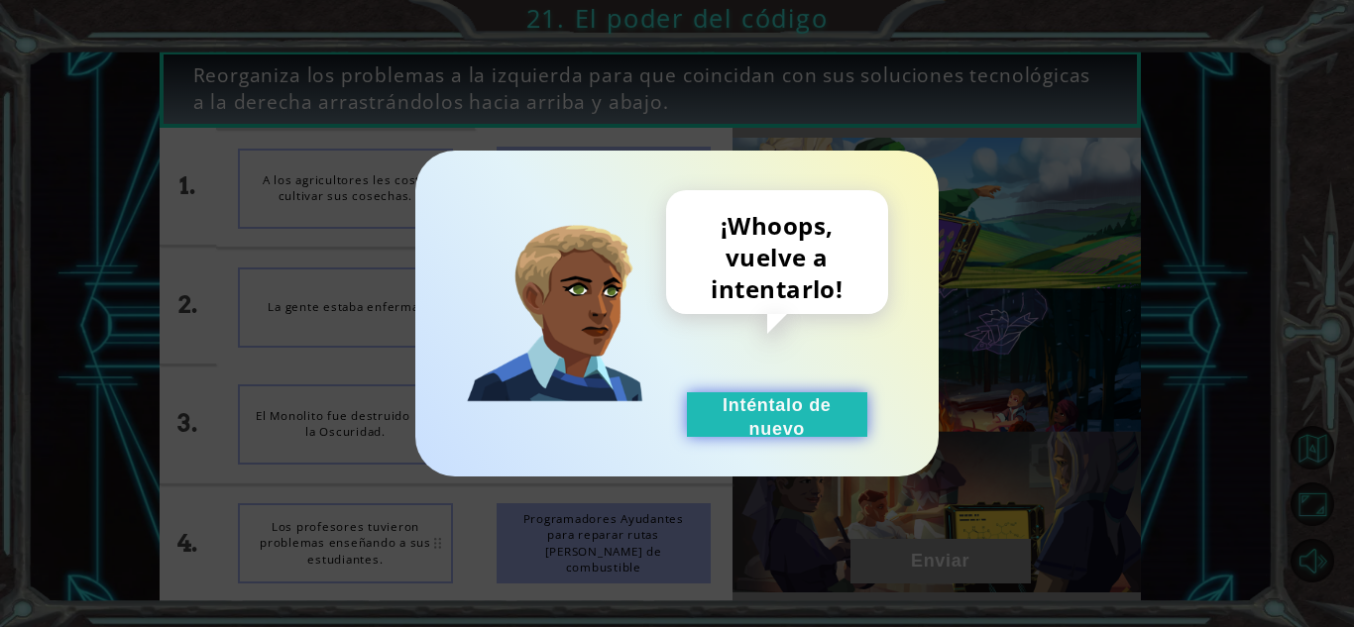
click at [822, 398] on button "Inténtalo de nuevo" at bounding box center [777, 415] width 180 height 45
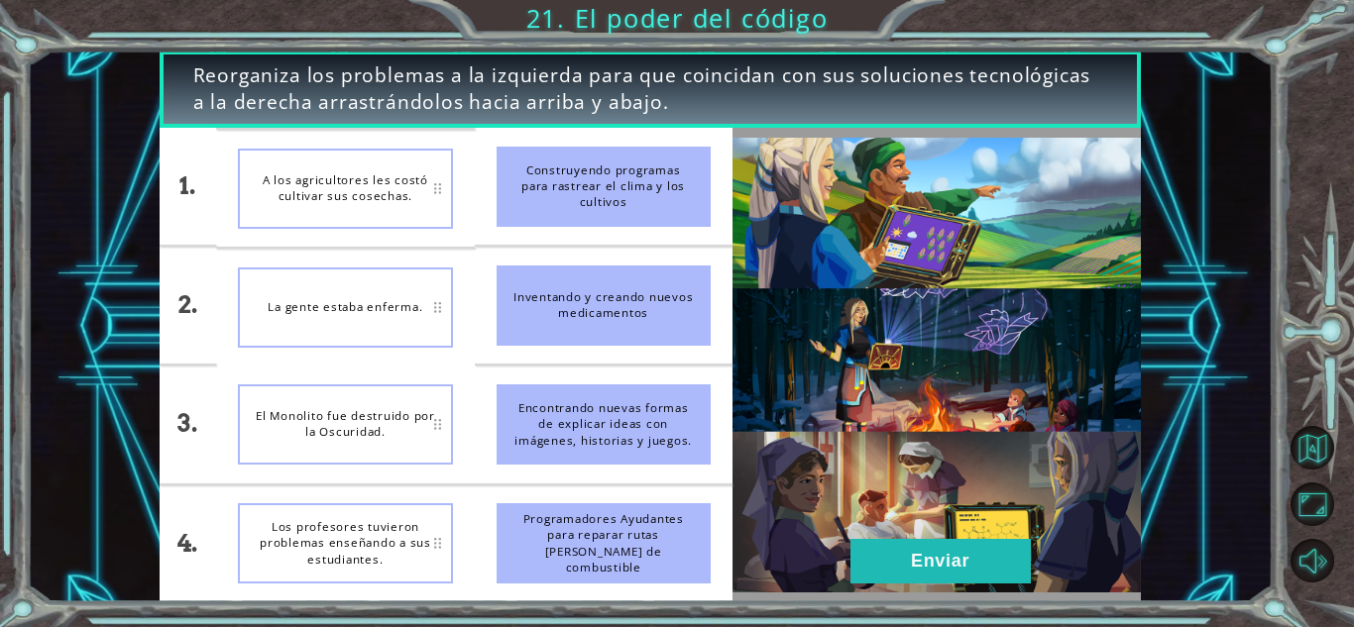
click at [341, 178] on div "A los agricultores les costó cultivar sus cosechas." at bounding box center [345, 189] width 214 height 80
click at [1316, 573] on button "Silencio" at bounding box center [1313, 561] width 44 height 44
click at [1318, 560] on button "Activar sonido." at bounding box center [1313, 561] width 44 height 44
click at [1319, 563] on button "Silencio" at bounding box center [1313, 561] width 44 height 44
drag, startPoint x: 1320, startPoint y: 563, endPoint x: 1321, endPoint y: 587, distance: 23.8
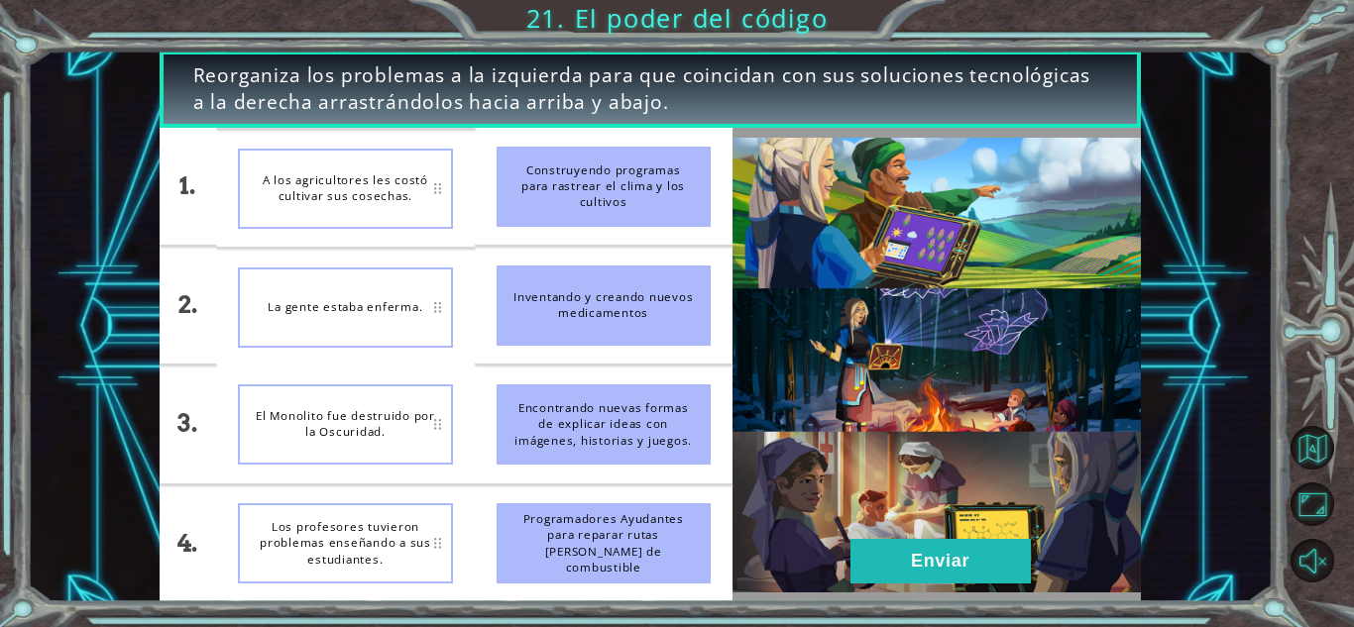
click at [1321, 565] on button "Activar sonido." at bounding box center [1313, 561] width 44 height 44
drag, startPoint x: 625, startPoint y: 112, endPoint x: 606, endPoint y: 133, distance: 28.7
click at [611, 128] on div "Reorganiza los problemas a la izquierda para que coincidan con sus soluciones t…" at bounding box center [650, 327] width 981 height 552
click at [596, 154] on div "Construyendo programas para rastrear el clima y los cultivos" at bounding box center [604, 187] width 214 height 80
click at [603, 160] on div "Construyendo programas para rastrear el clima y los cultivos" at bounding box center [604, 187] width 214 height 80
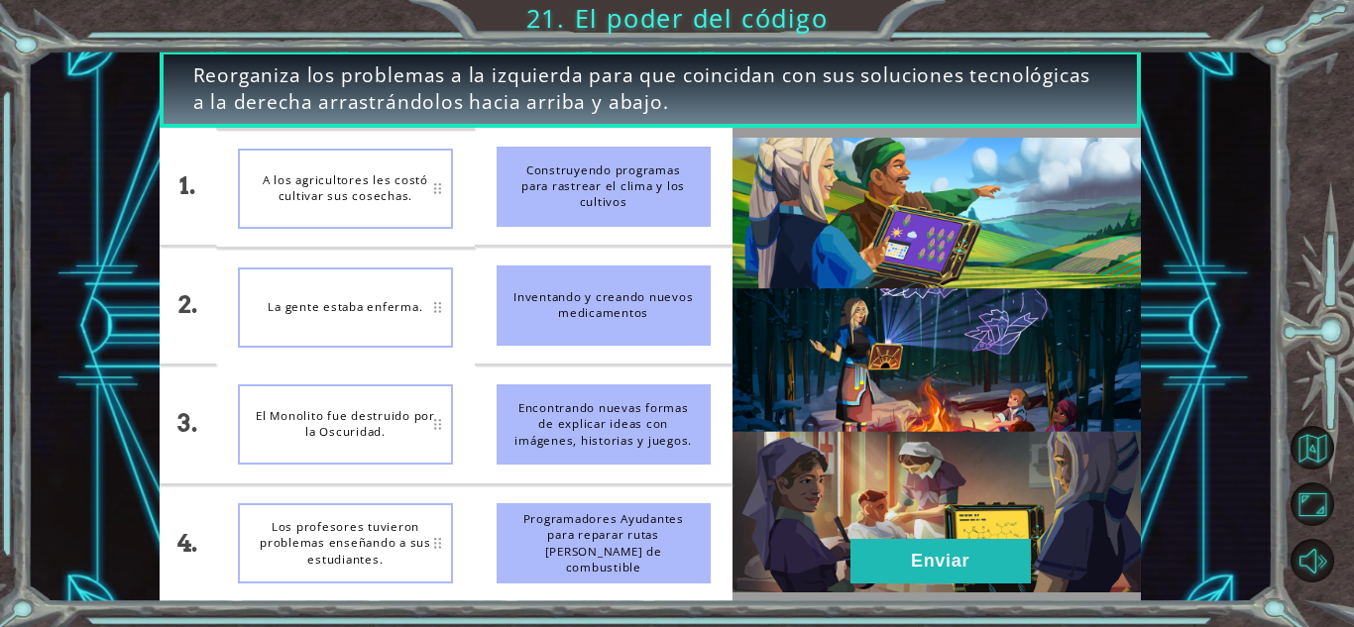
click at [608, 156] on div "Construyendo programas para rastrear el clima y los cultivos" at bounding box center [604, 187] width 214 height 80
click at [611, 155] on div "Construyendo programas para rastrear el clima y los cultivos" at bounding box center [604, 187] width 214 height 80
